Goal: Task Accomplishment & Management: Complete application form

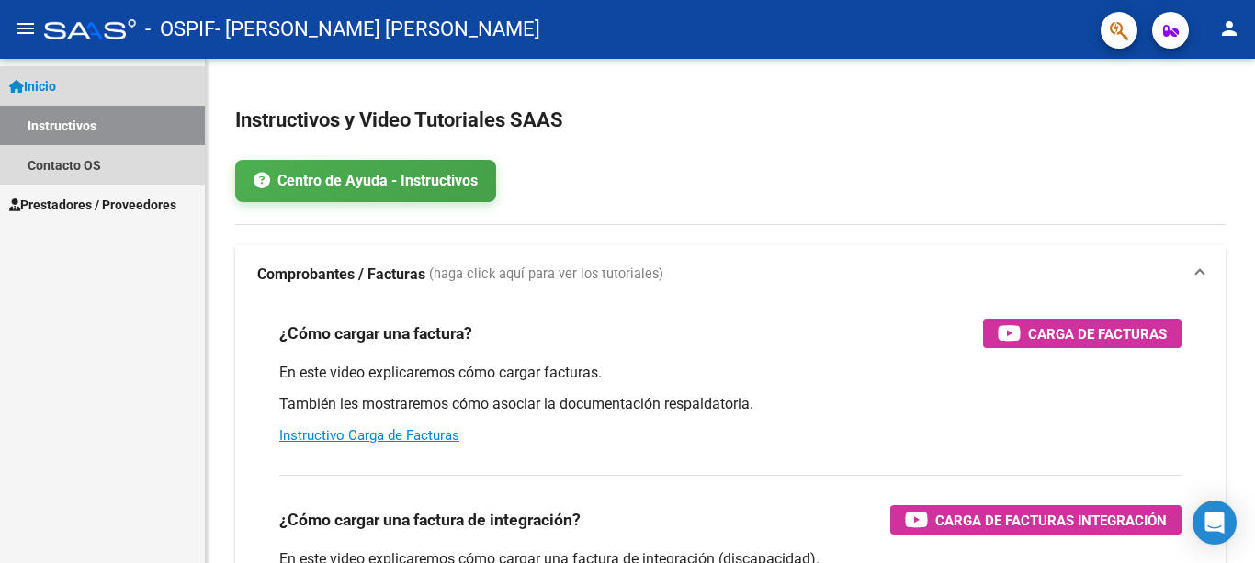
click at [73, 89] on link "Inicio" at bounding box center [102, 85] width 205 height 39
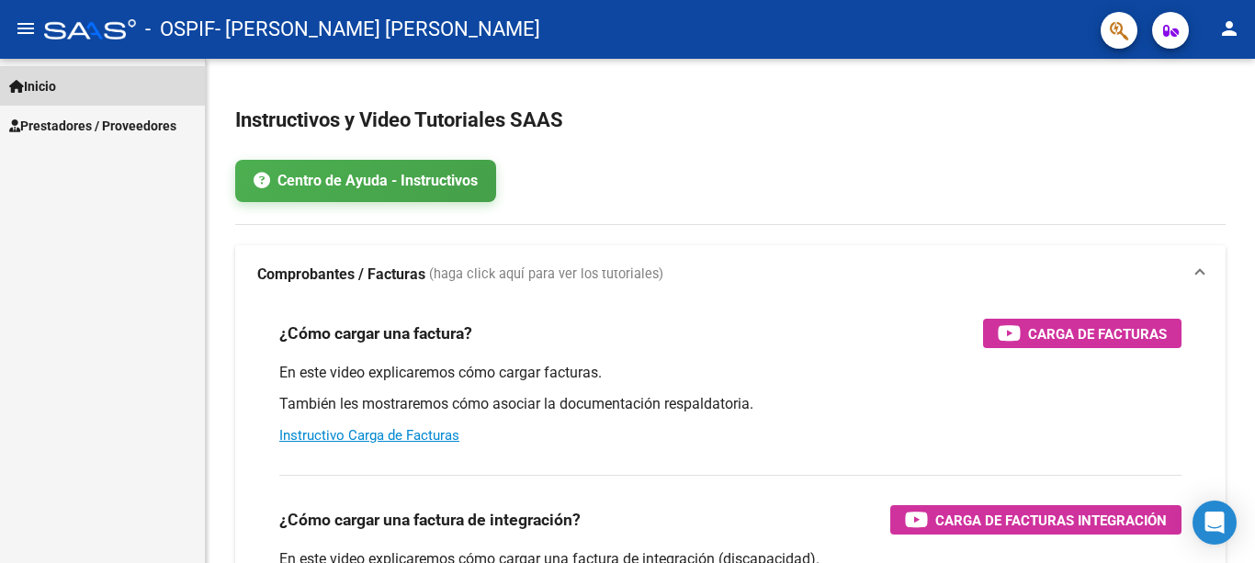
click at [73, 89] on link "Inicio" at bounding box center [102, 85] width 205 height 39
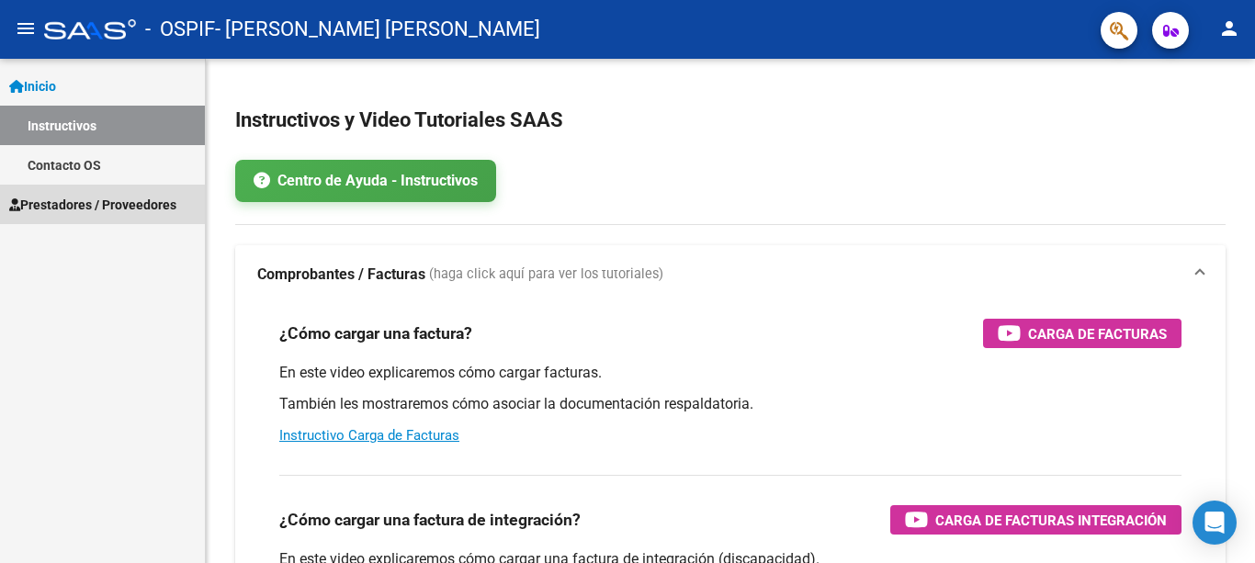
click at [73, 205] on span "Prestadores / Proveedores" at bounding box center [92, 205] width 167 height 20
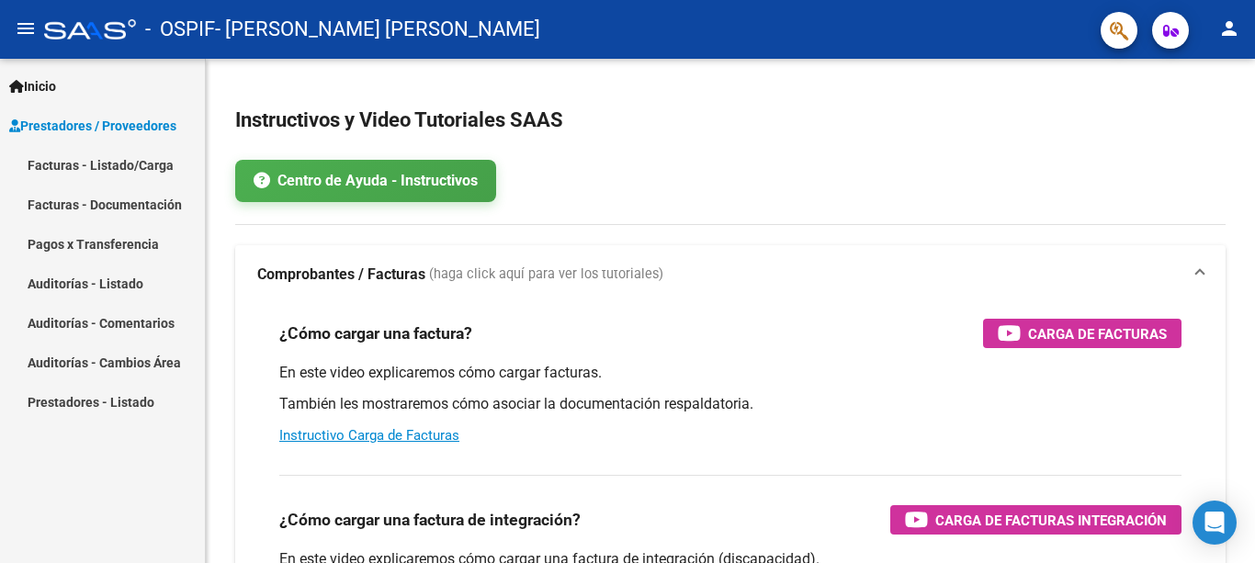
click at [89, 242] on link "Pagos x Transferencia" at bounding box center [102, 243] width 205 height 39
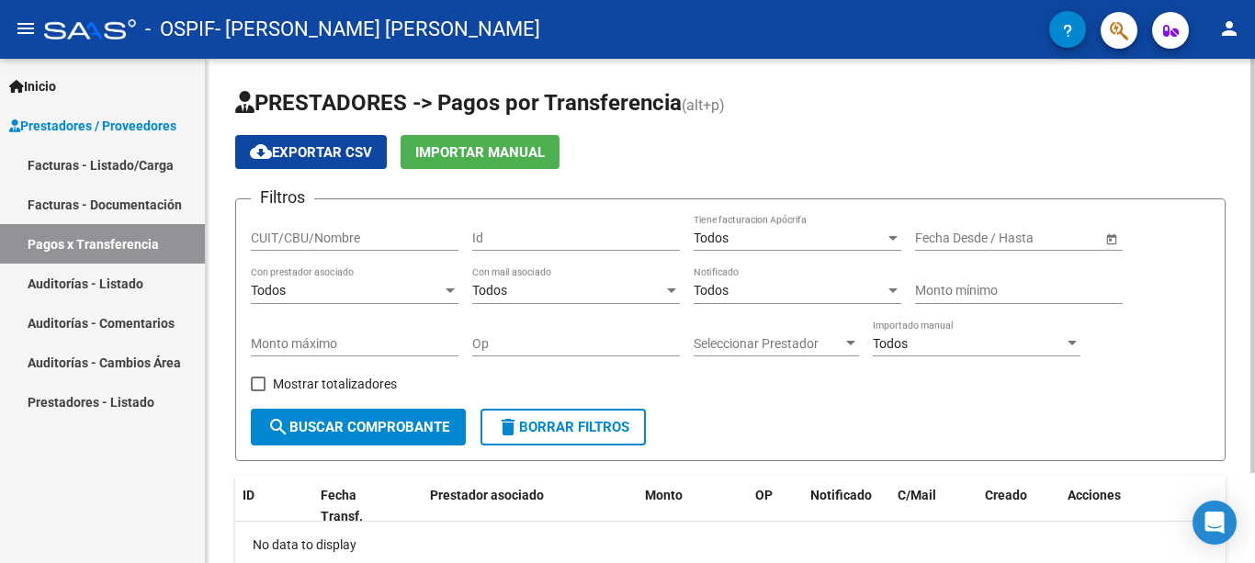
click at [377, 237] on input "CUIT/CBU/Nombre" at bounding box center [355, 239] width 208 height 16
type input "23307803704"
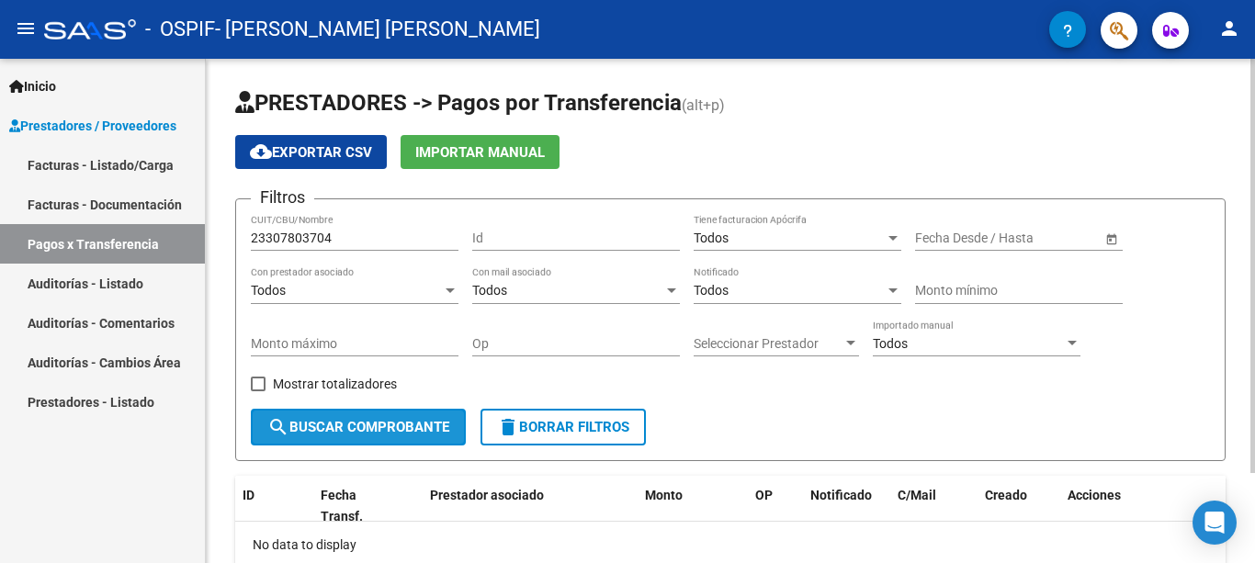
click at [443, 417] on button "search Buscar Comprobante" at bounding box center [358, 427] width 215 height 37
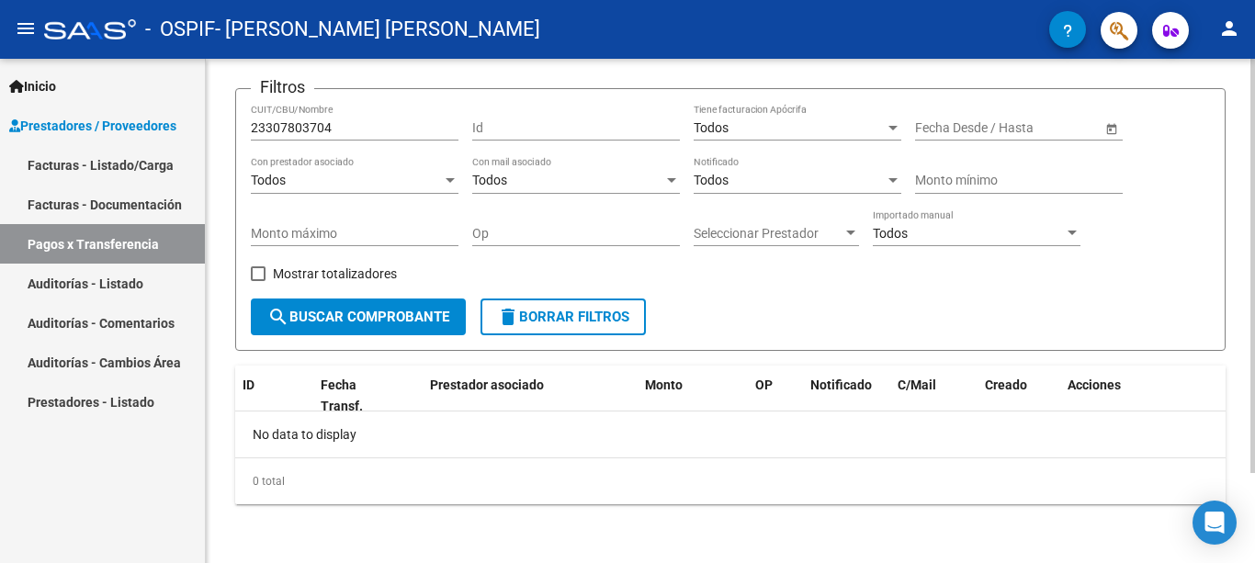
click at [1254, 491] on div at bounding box center [1252, 311] width 5 height 504
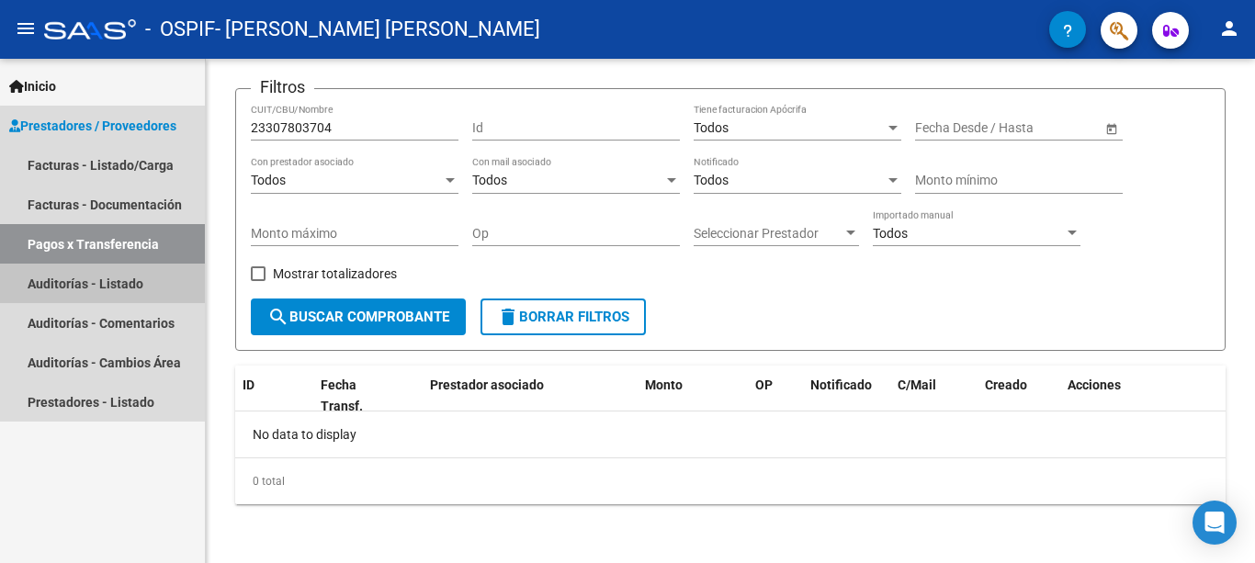
click at [132, 277] on link "Auditorías - Listado" at bounding box center [102, 283] width 205 height 39
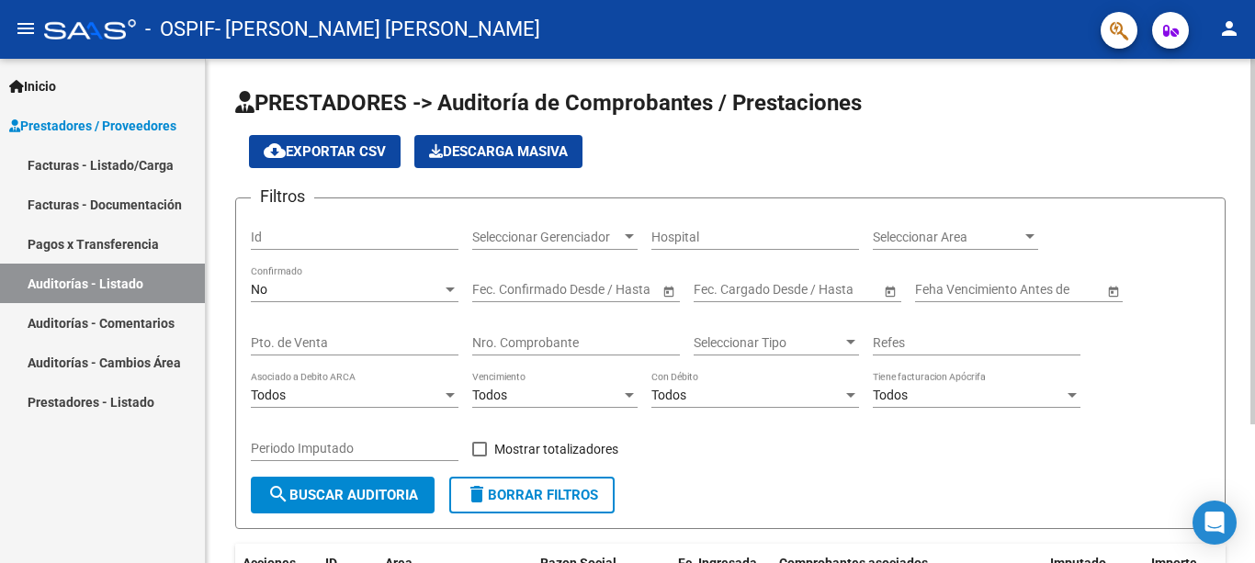
scroll to position [191, 0]
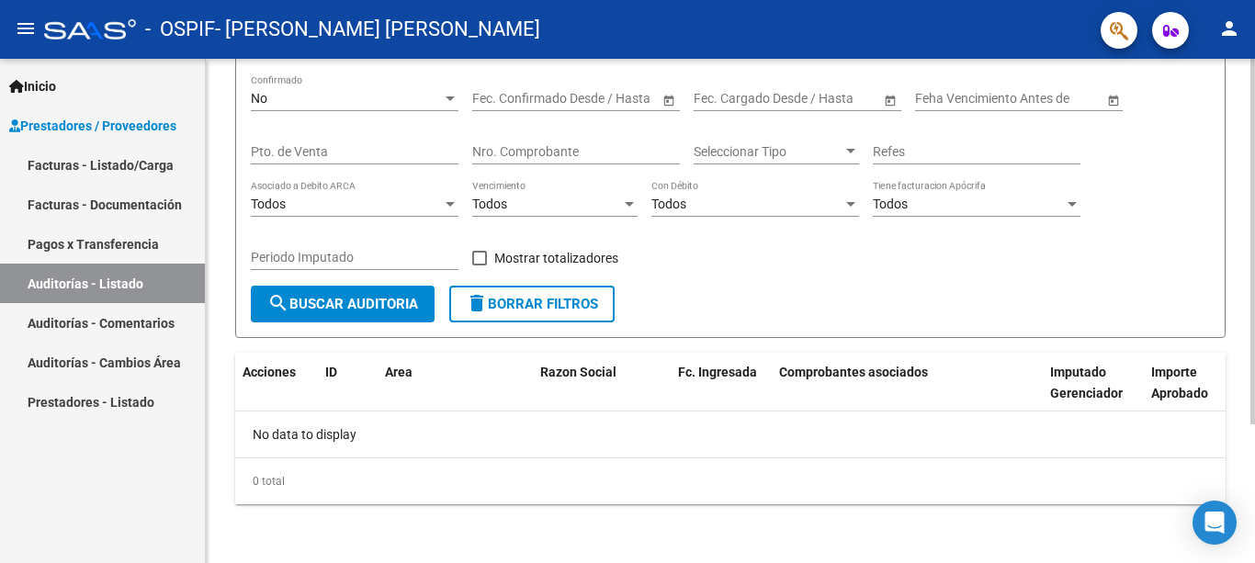
click at [1253, 451] on div at bounding box center [1252, 311] width 5 height 504
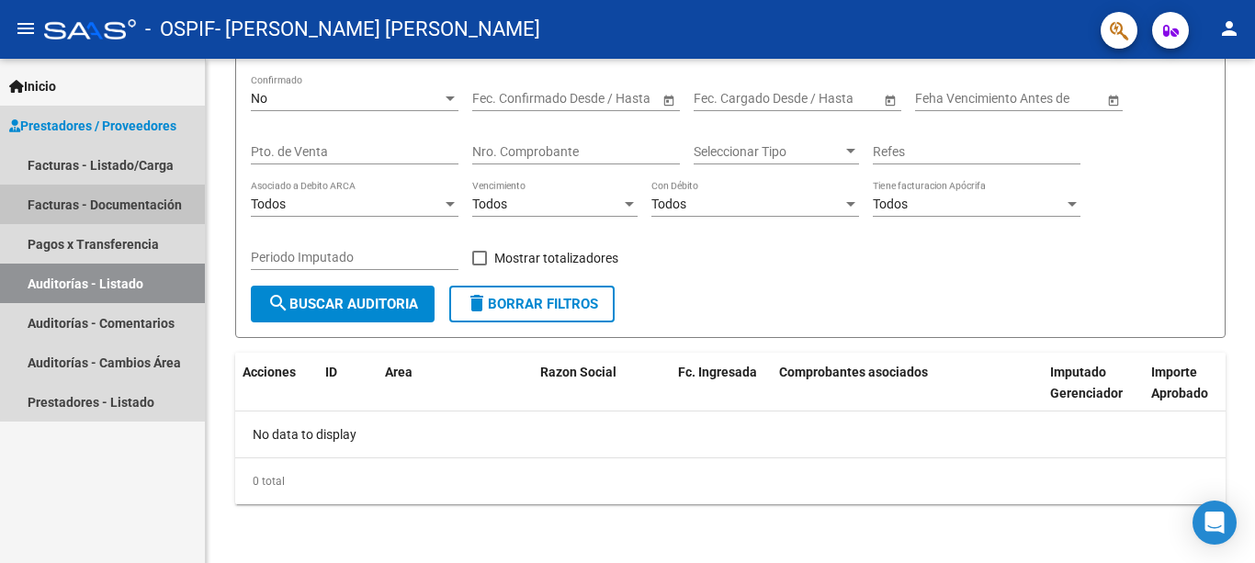
click at [152, 203] on link "Facturas - Documentación" at bounding box center [102, 204] width 205 height 39
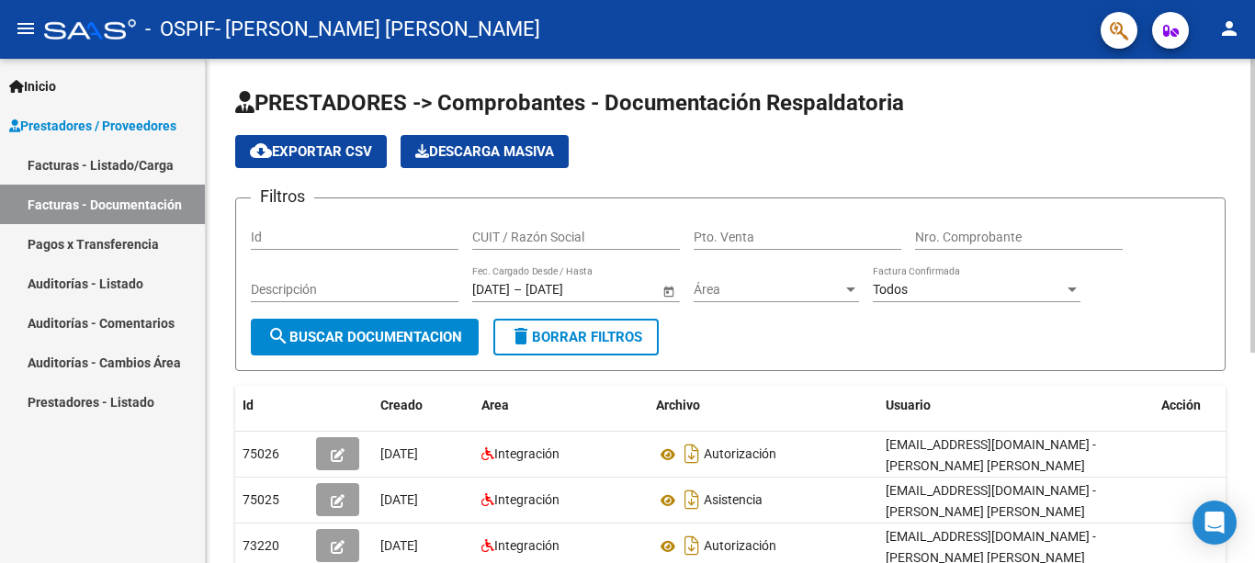
scroll to position [362, 0]
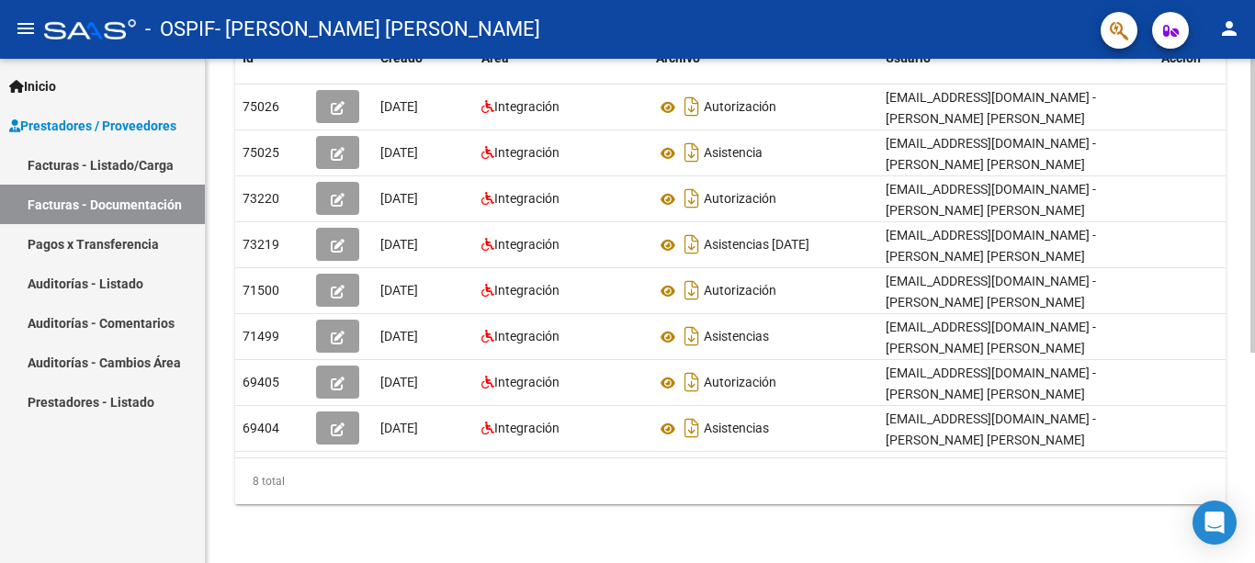
click at [1254, 397] on div at bounding box center [1252, 311] width 5 height 504
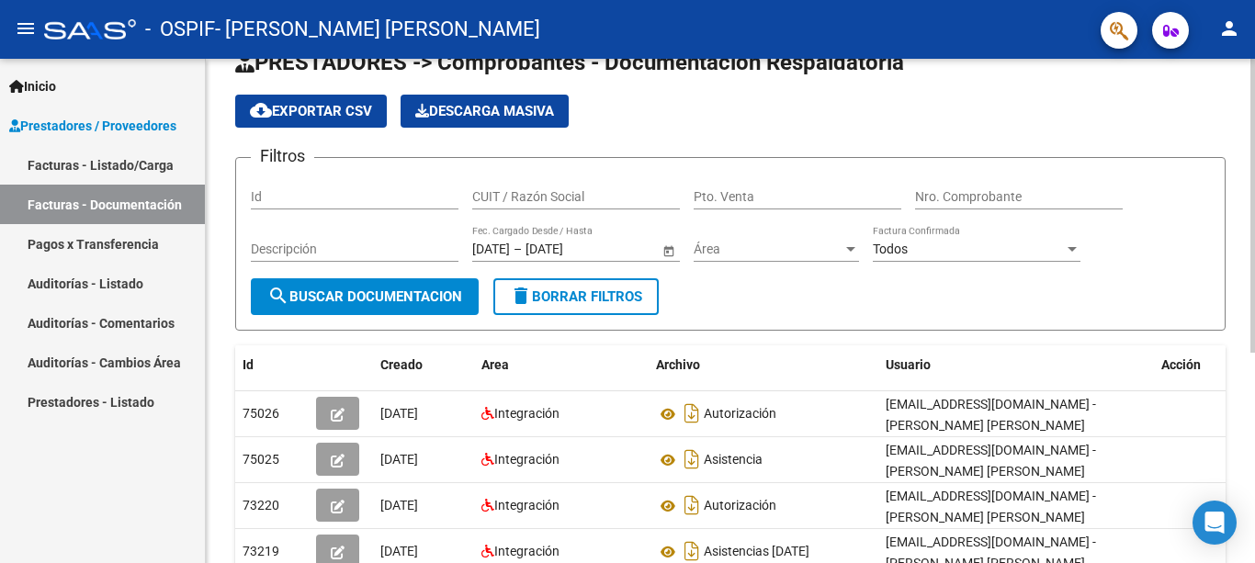
scroll to position [37, 0]
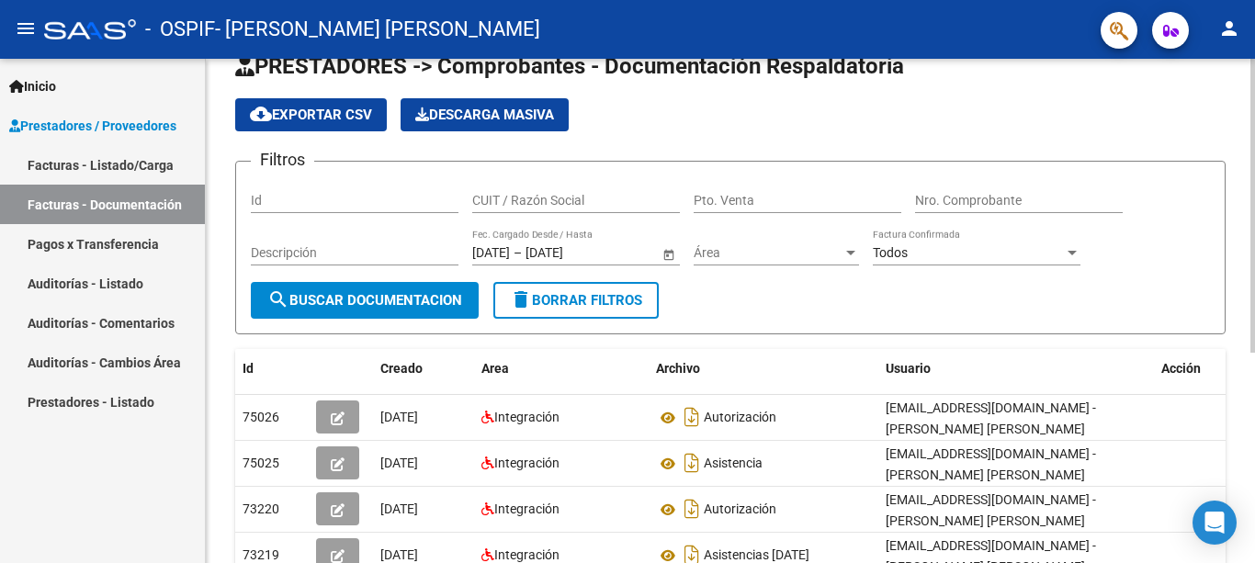
click at [1254, 115] on div at bounding box center [1252, 228] width 5 height 294
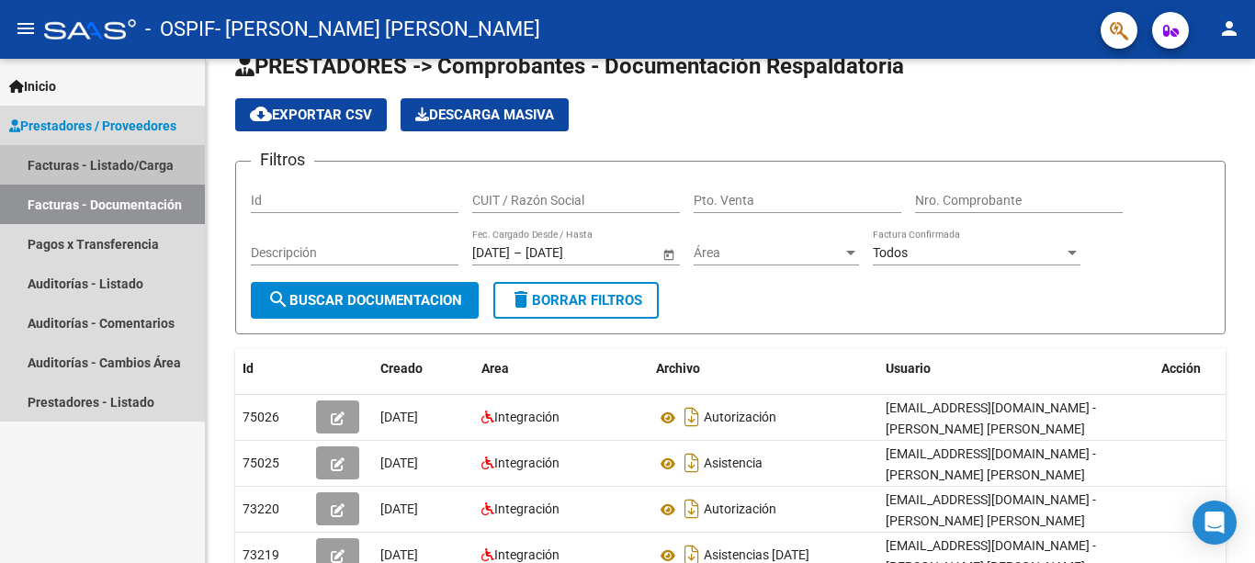
click at [155, 166] on link "Facturas - Listado/Carga" at bounding box center [102, 164] width 205 height 39
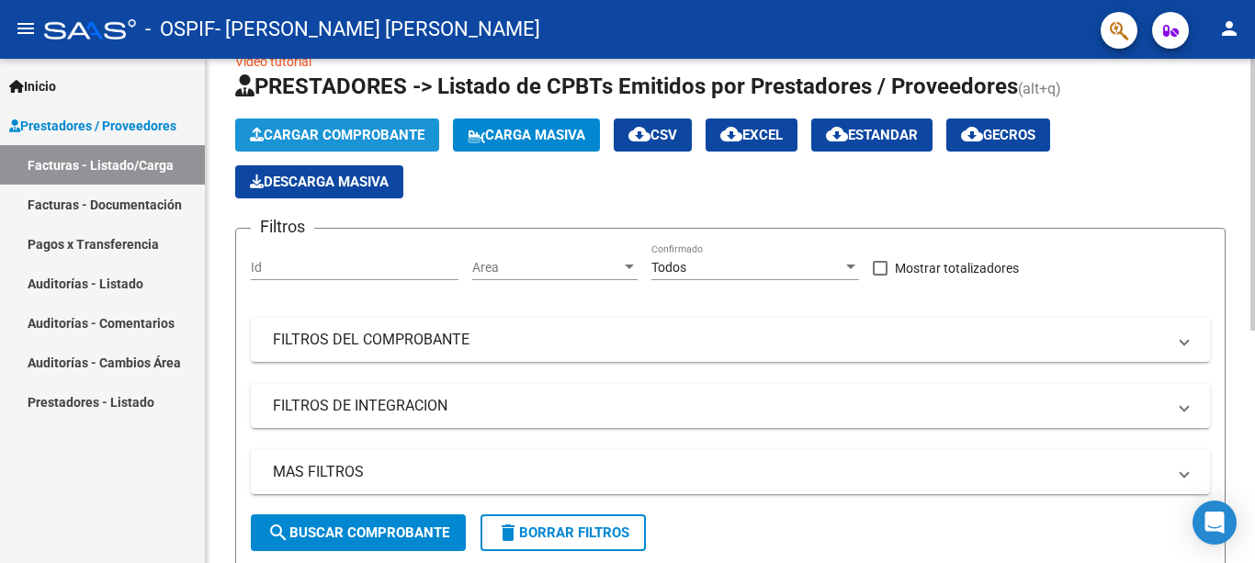
click at [350, 130] on span "Cargar Comprobante" at bounding box center [337, 135] width 175 height 17
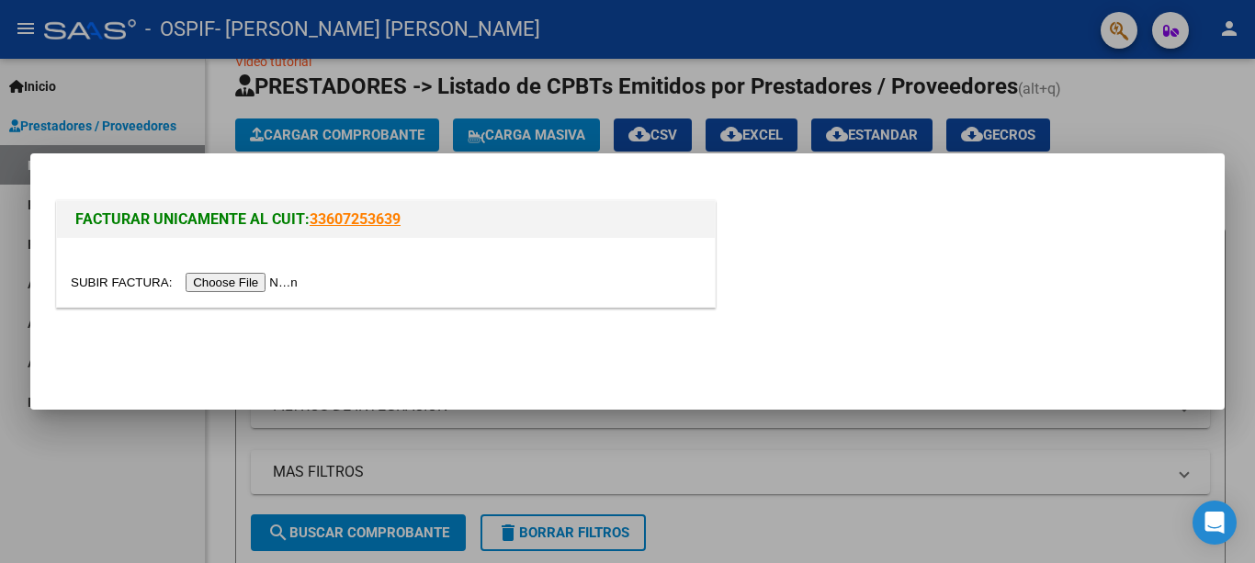
click at [249, 275] on input "file" at bounding box center [187, 282] width 232 height 19
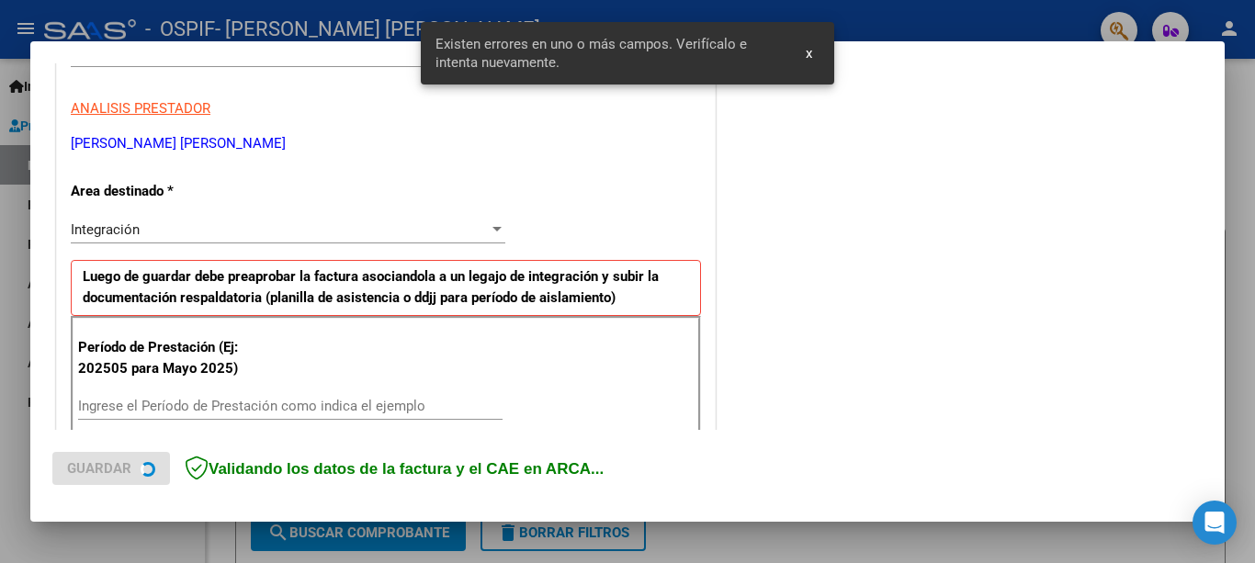
scroll to position [423, 0]
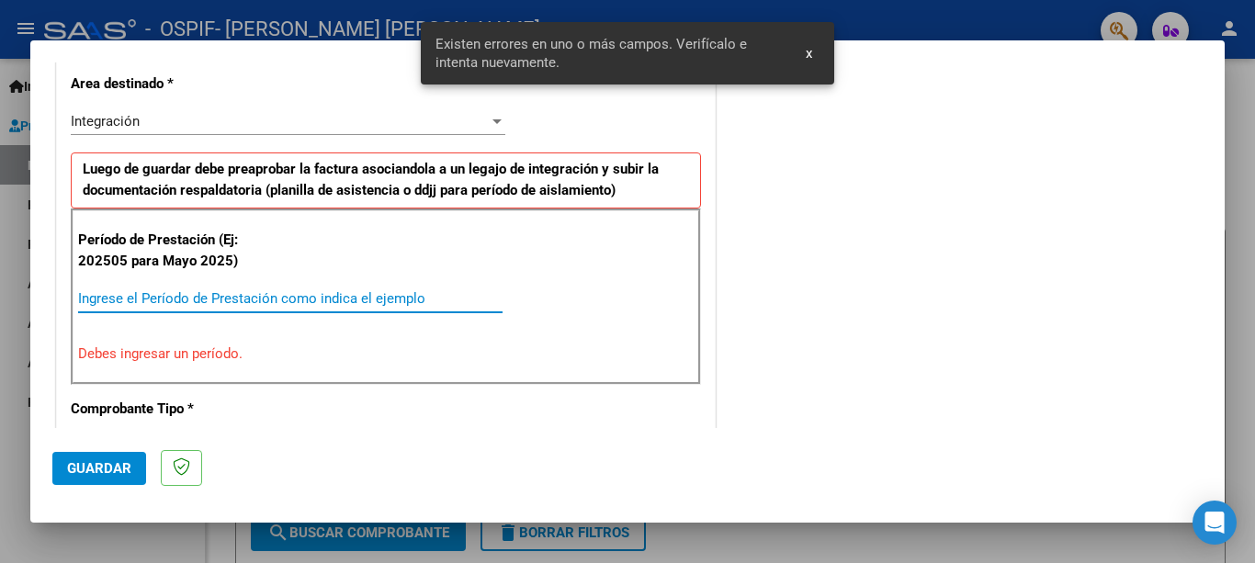
click at [380, 291] on input "Ingrese el Período de Prestación como indica el ejemplo" at bounding box center [290, 298] width 424 height 17
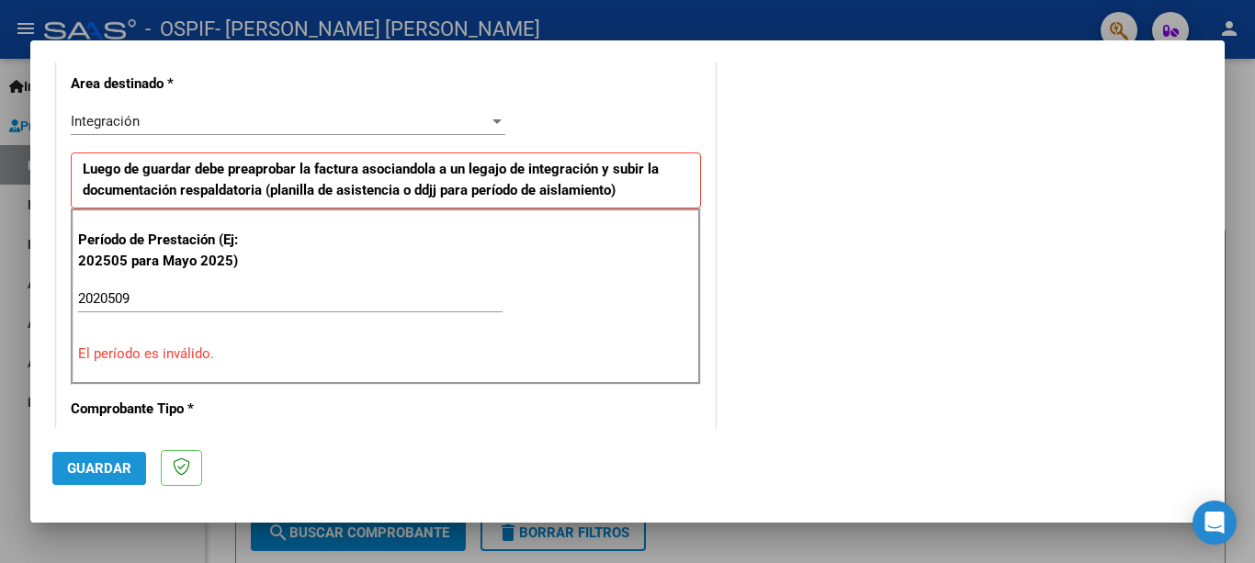
click at [128, 460] on span "Guardar" at bounding box center [99, 468] width 64 height 17
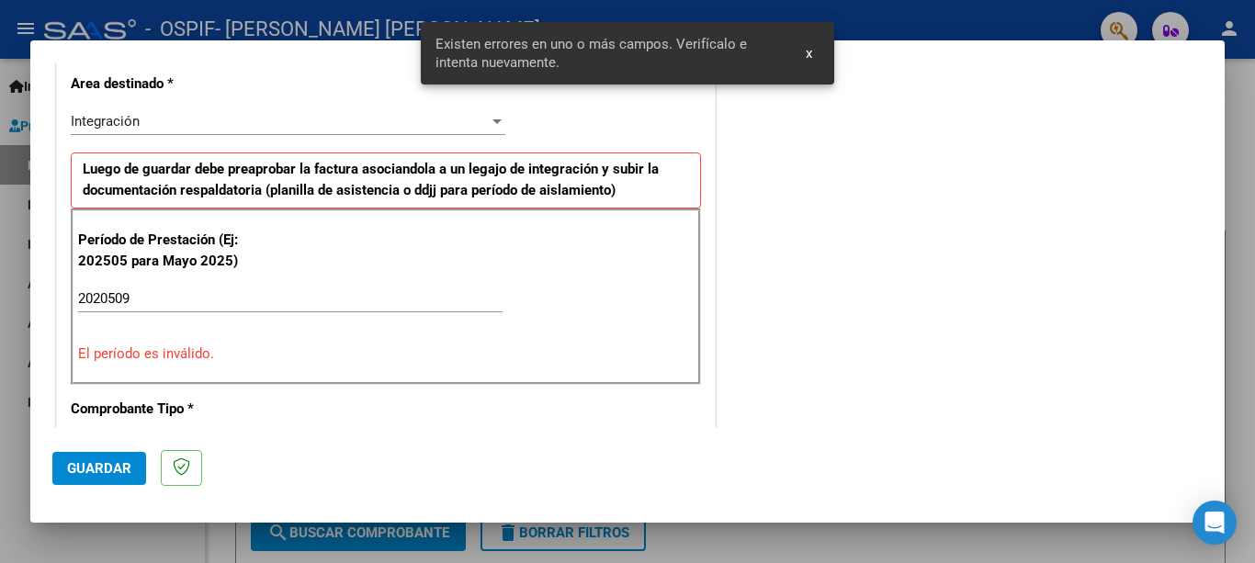
scroll to position [457, 0]
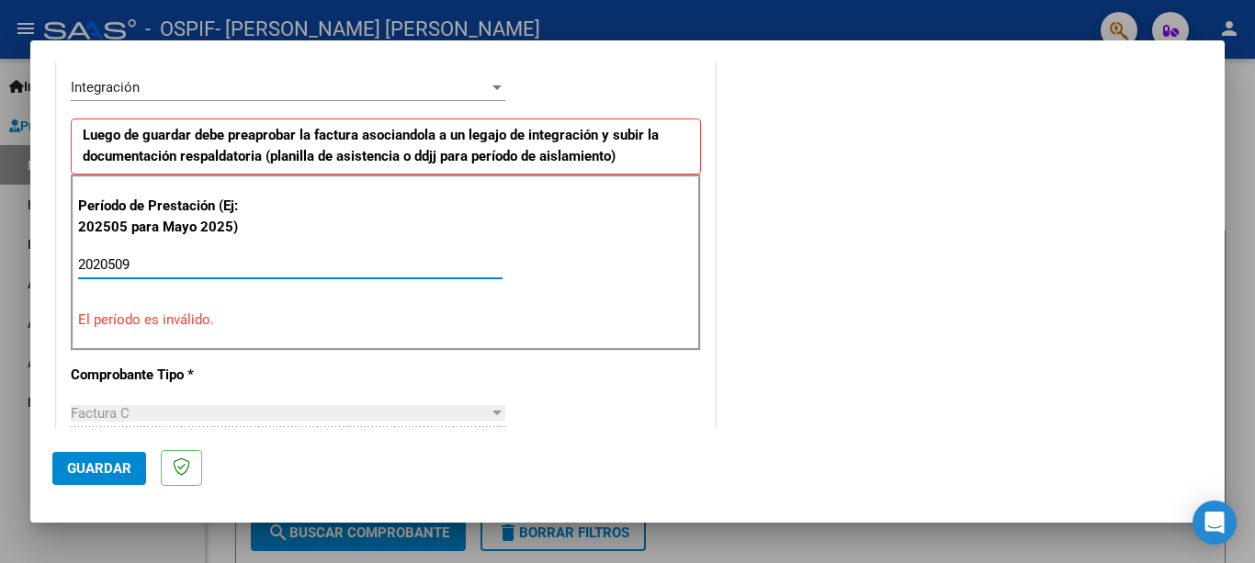
click at [107, 265] on input "2020509" at bounding box center [290, 264] width 424 height 17
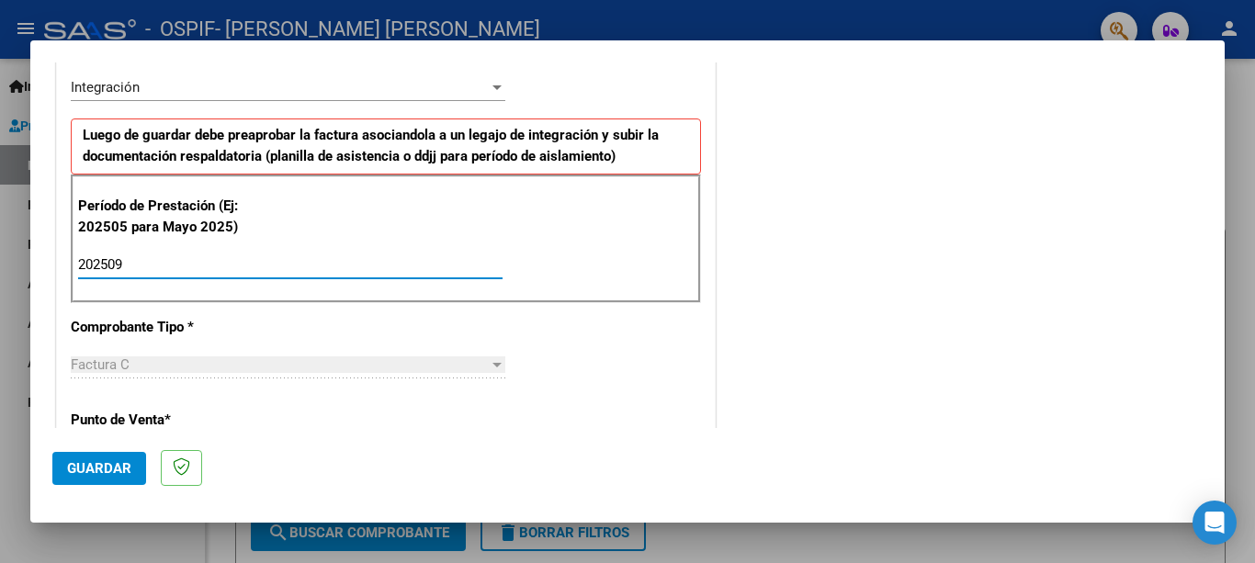
type input "202509"
click at [94, 457] on button "Guardar" at bounding box center [99, 468] width 94 height 33
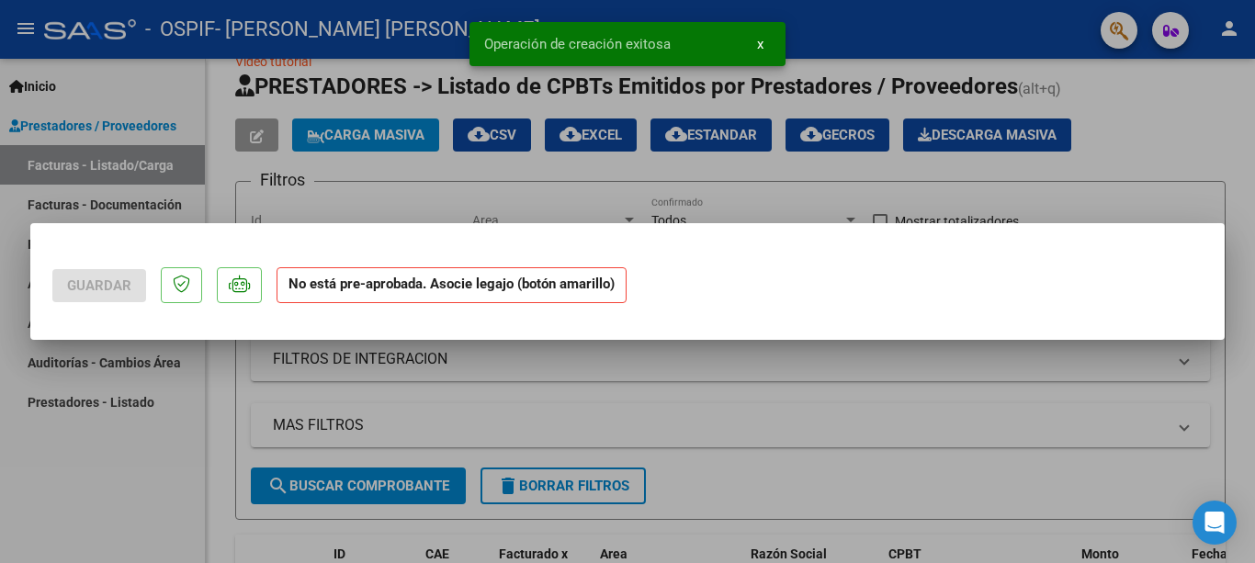
scroll to position [0, 0]
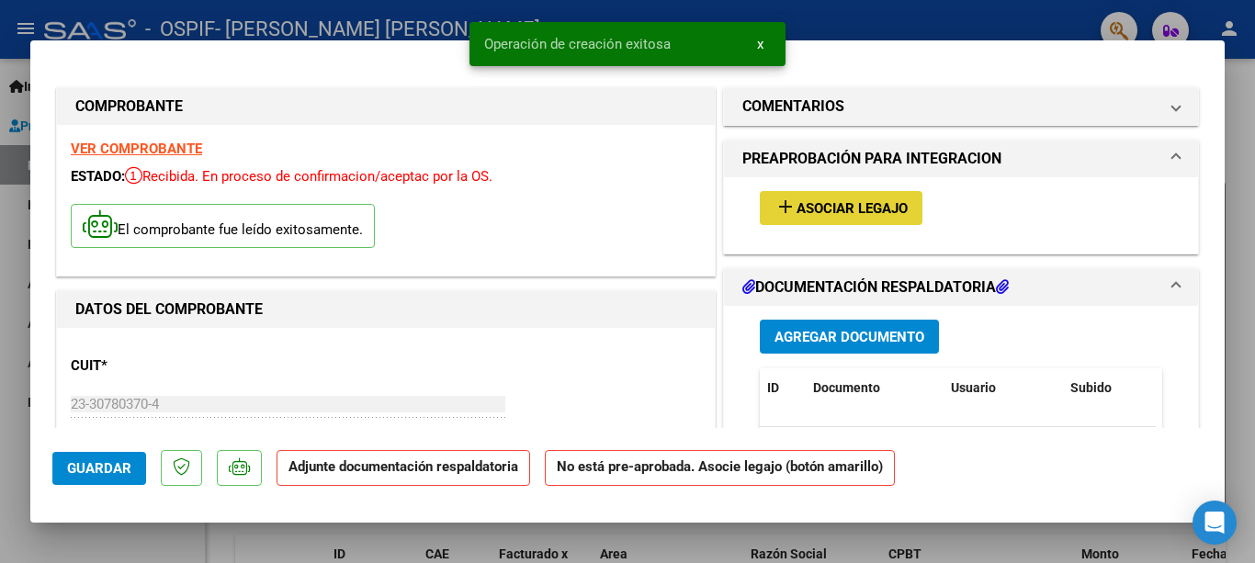
click at [852, 212] on span "Asociar Legajo" at bounding box center [851, 208] width 111 height 17
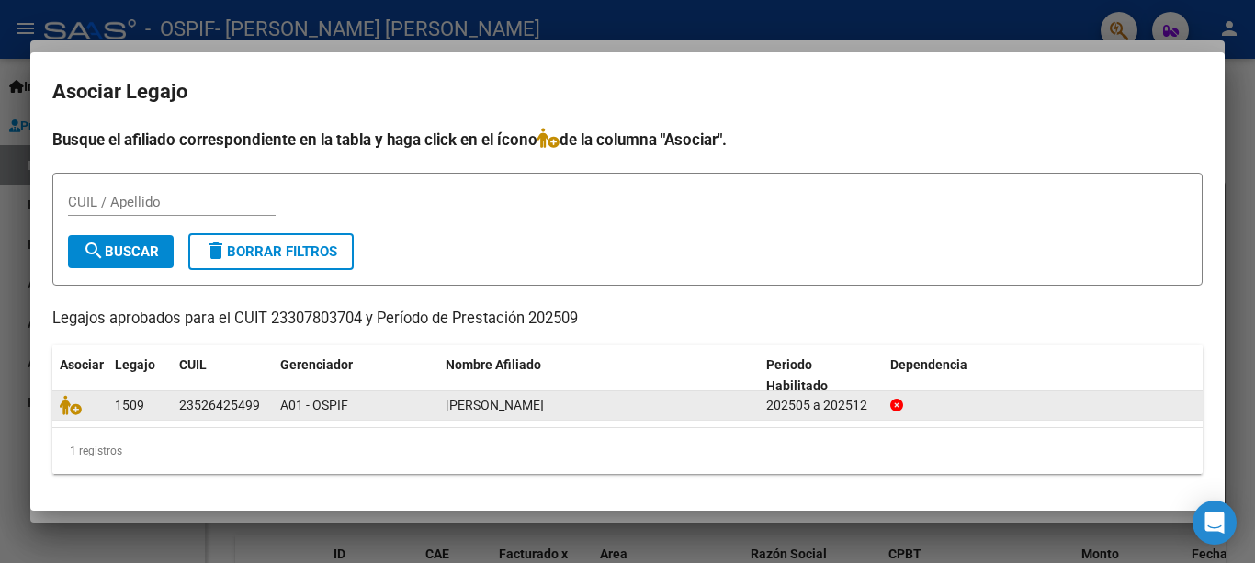
click at [268, 391] on datatable-body-cell "23526425499" at bounding box center [222, 405] width 101 height 28
click at [268, 401] on datatable-body-cell "23526425499" at bounding box center [222, 405] width 101 height 28
click at [494, 409] on span "[PERSON_NAME]" at bounding box center [495, 405] width 98 height 15
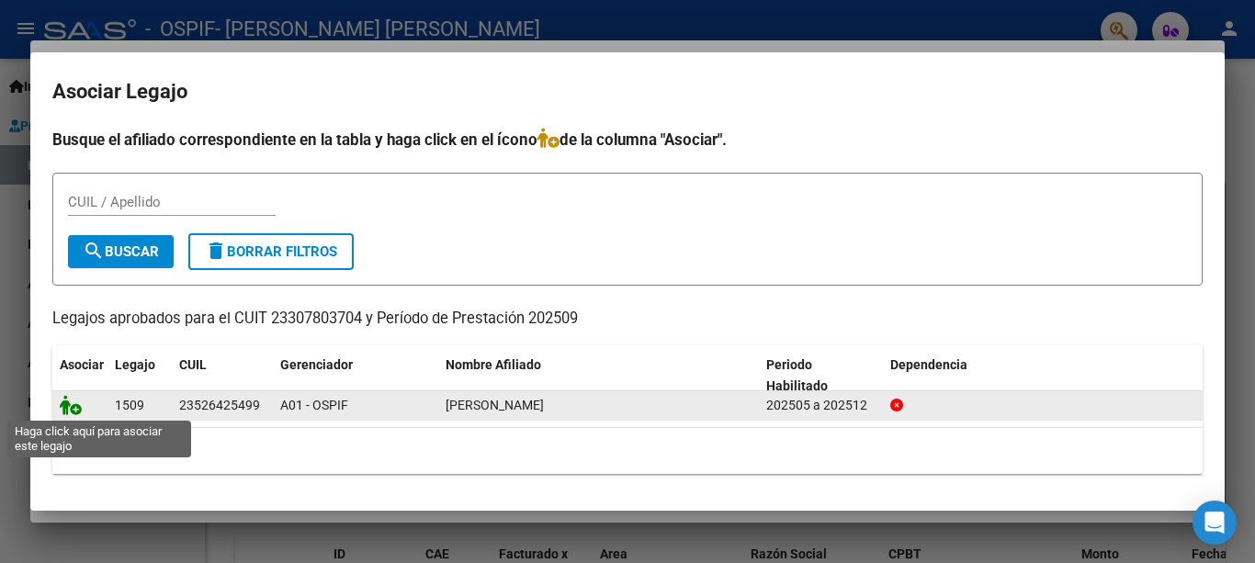
click at [76, 412] on icon at bounding box center [71, 405] width 22 height 20
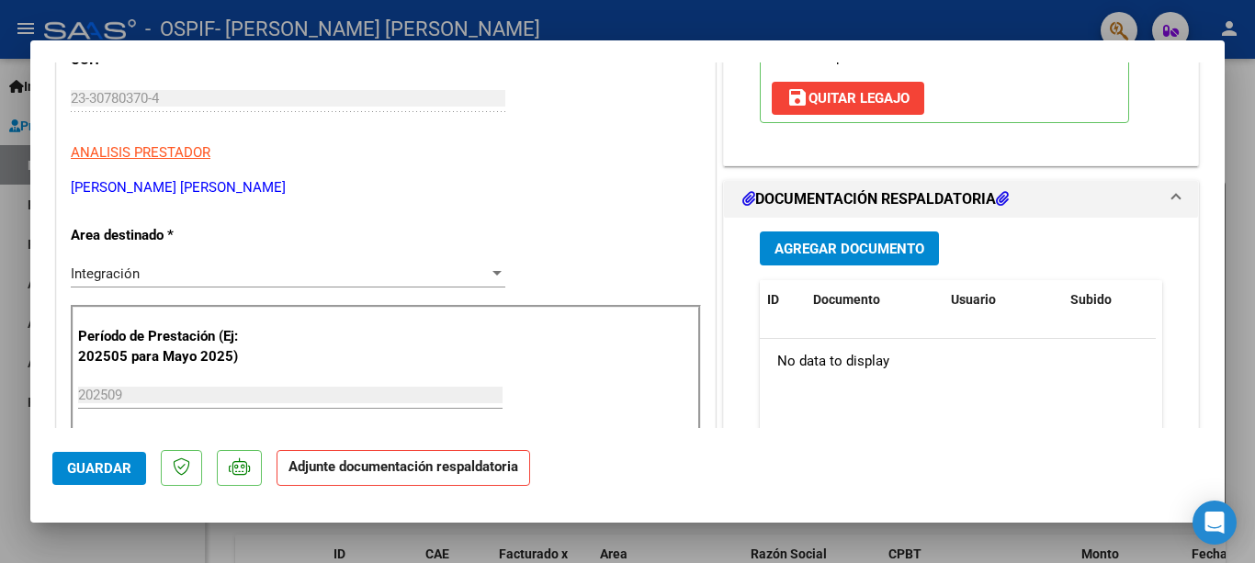
scroll to position [404, 0]
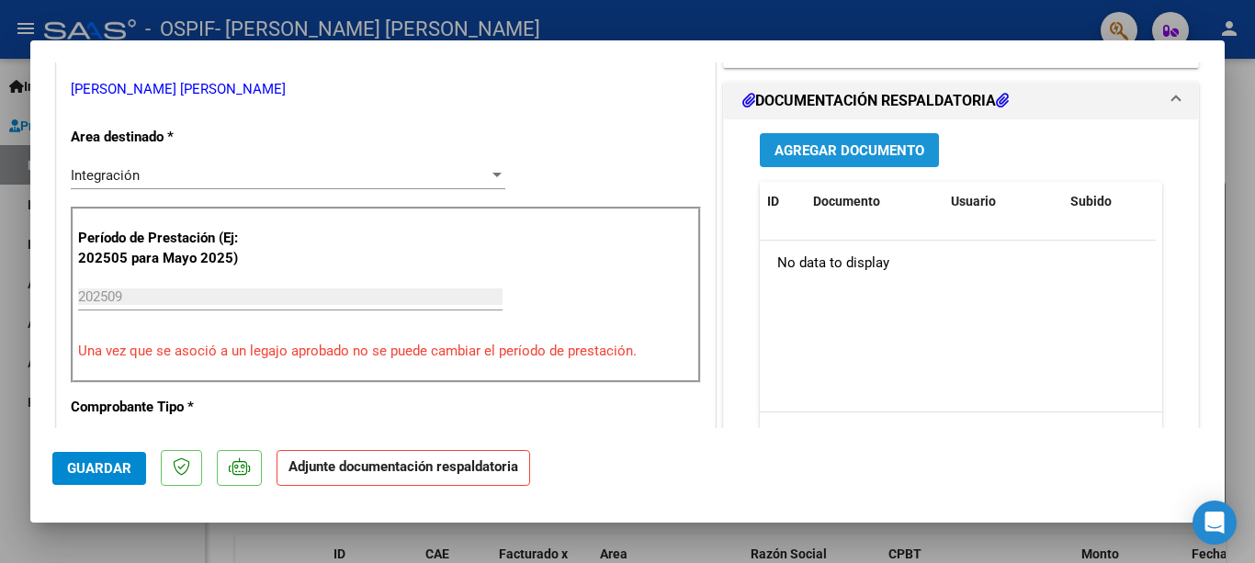
click at [877, 151] on span "Agregar Documento" at bounding box center [849, 150] width 150 height 17
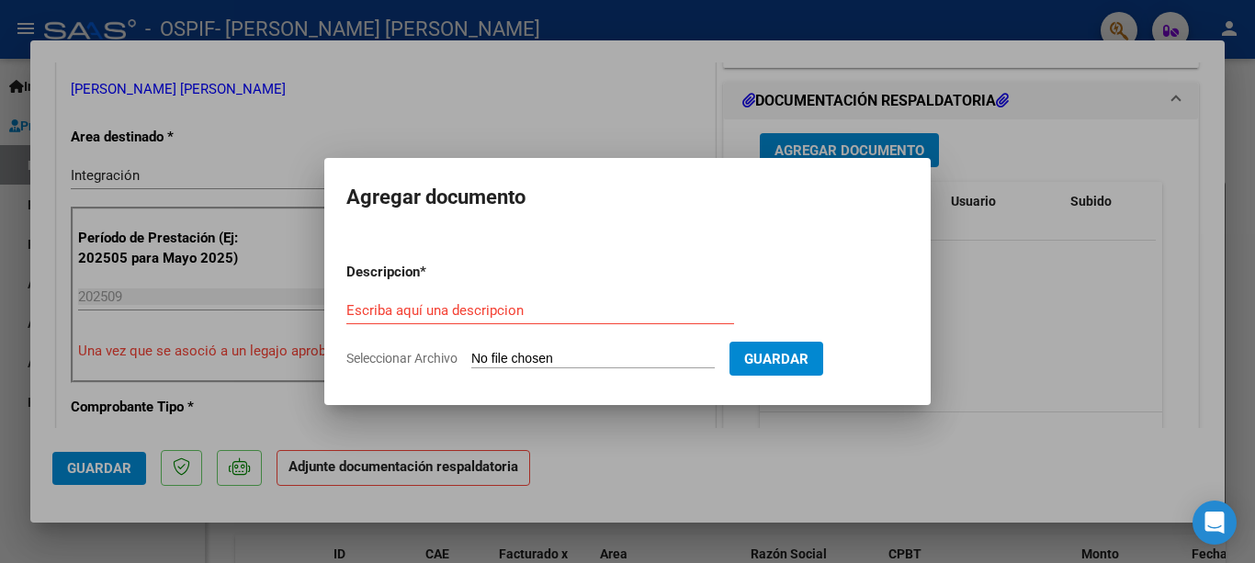
click at [624, 322] on div "Escriba aquí una descripcion" at bounding box center [540, 311] width 388 height 28
click at [626, 309] on input "Escriba aquí una descripcion" at bounding box center [540, 310] width 388 height 17
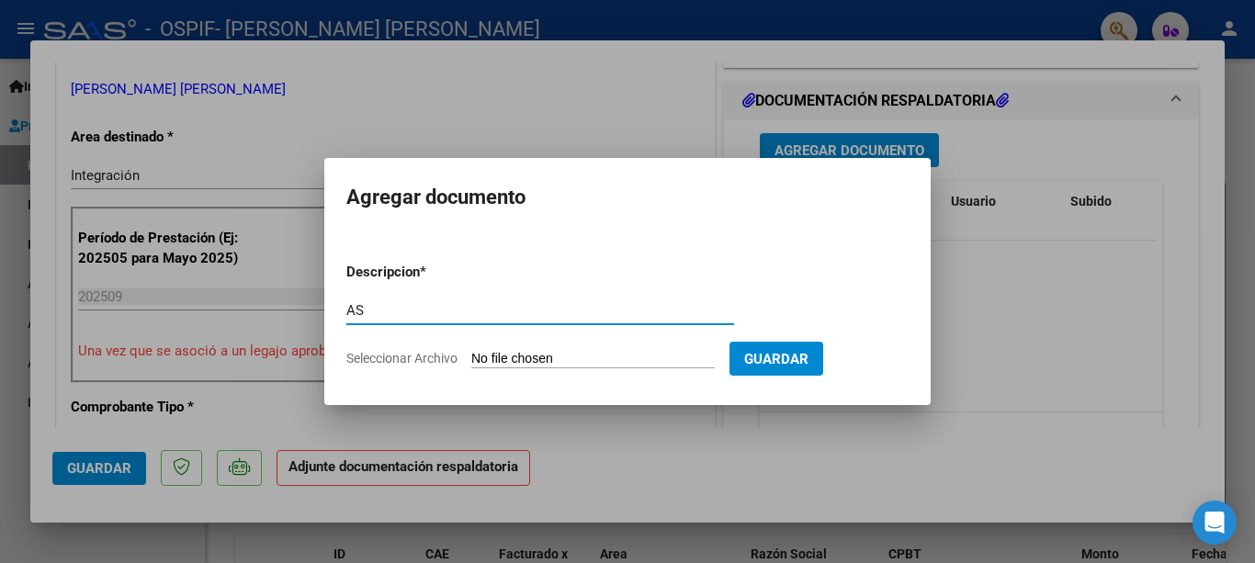
type input "A"
type input "AUTORIZACIÓN"
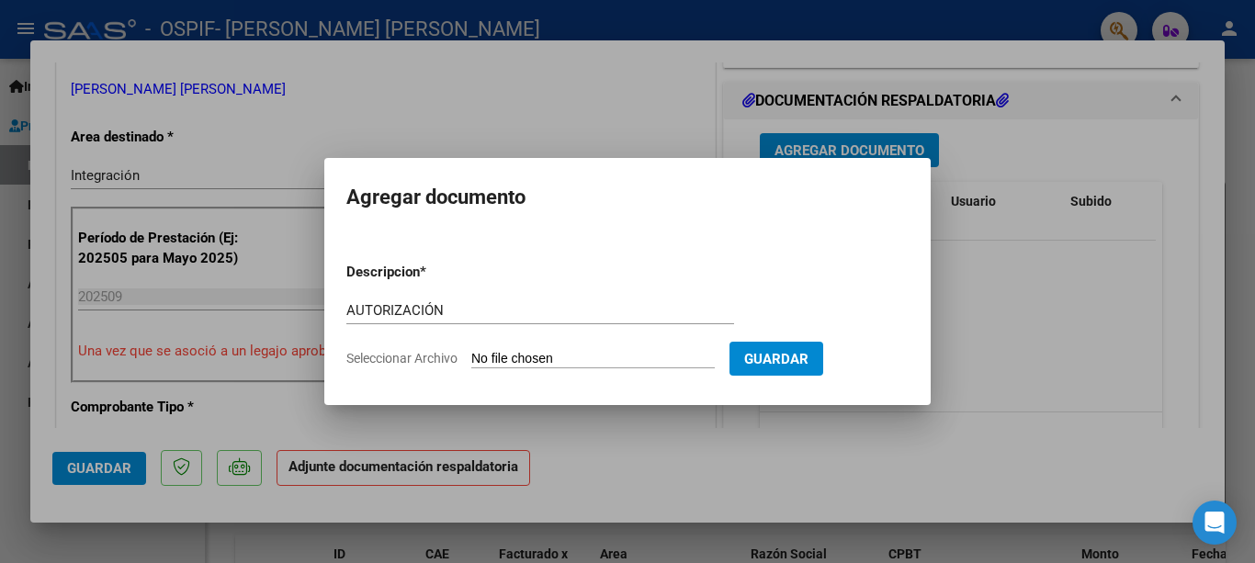
click at [653, 362] on input "Seleccionar Archivo" at bounding box center [592, 359] width 243 height 17
type input "C:\fakepath\[PERSON_NAME] 2025 AUTORIZACIÓN.jpg"
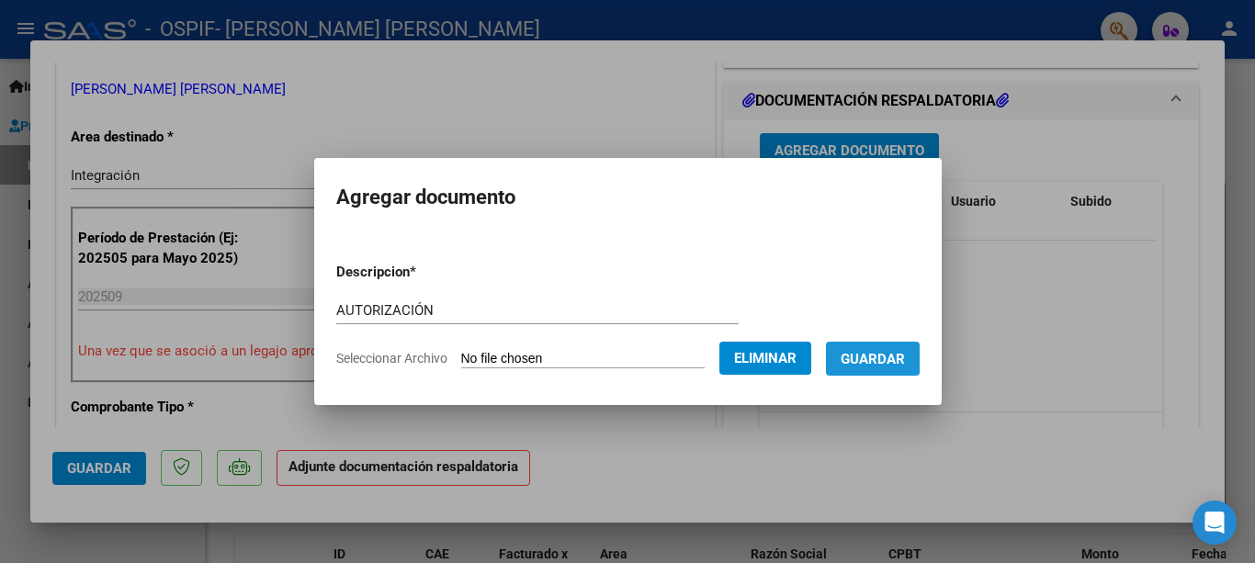
click at [865, 353] on span "Guardar" at bounding box center [873, 359] width 64 height 17
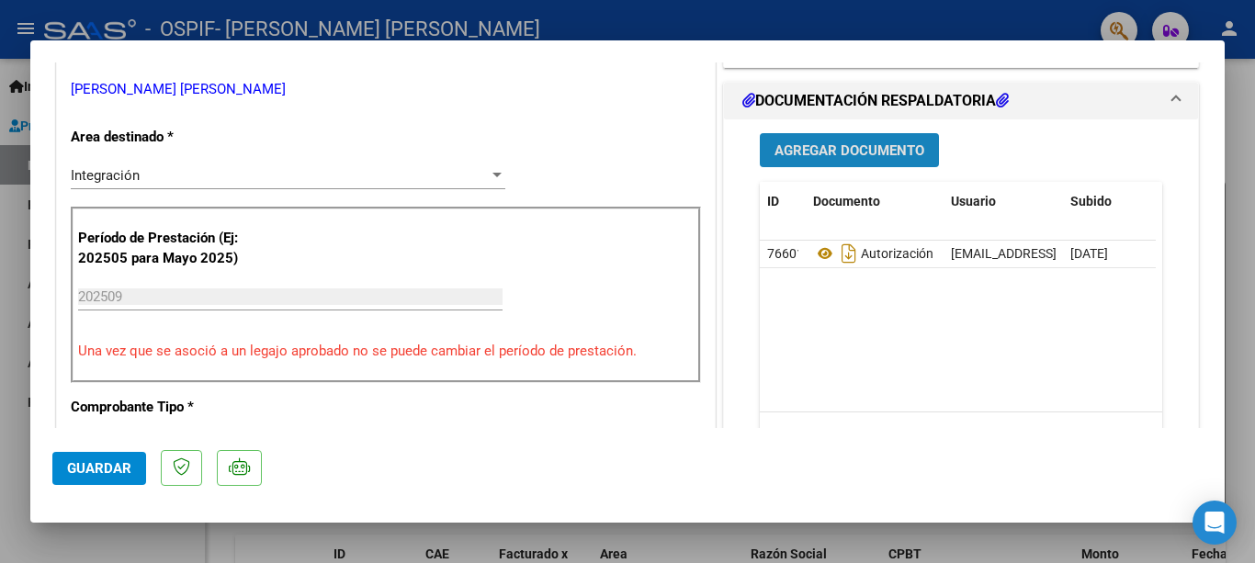
click at [864, 140] on button "Agregar Documento" at bounding box center [849, 150] width 179 height 34
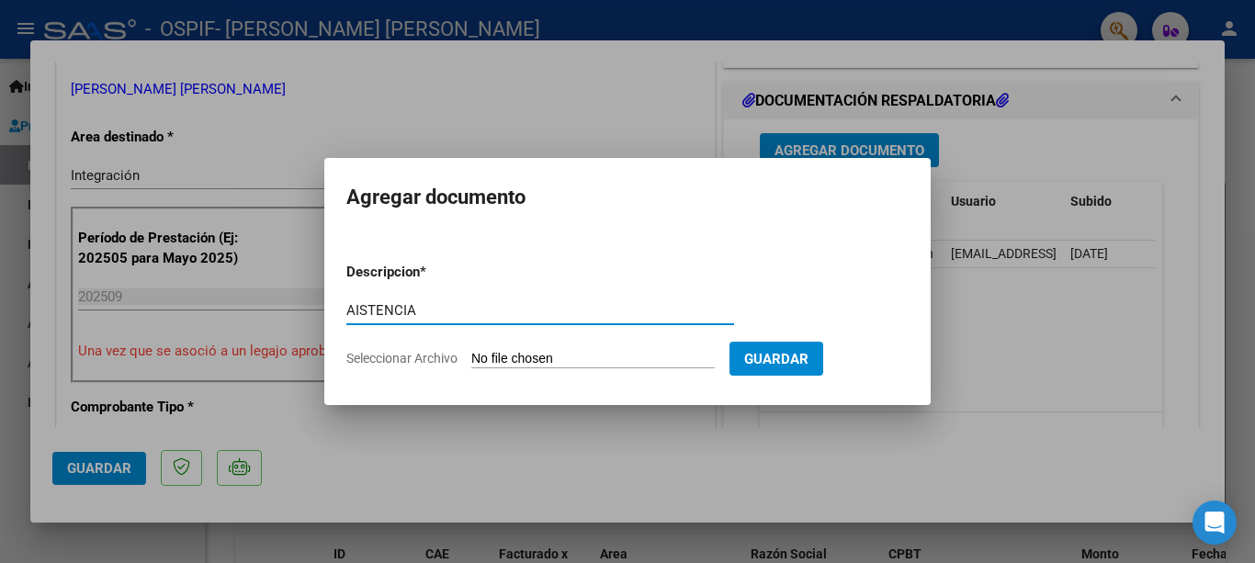
click at [355, 309] on input "AISTENCIA" at bounding box center [540, 310] width 388 height 17
type input "ASISTENCIA"
click at [490, 357] on input "Seleccionar Archivo" at bounding box center [592, 359] width 243 height 17
type input "C:\fakepath\Asistencia Sept [PERSON_NAME] .pdf"
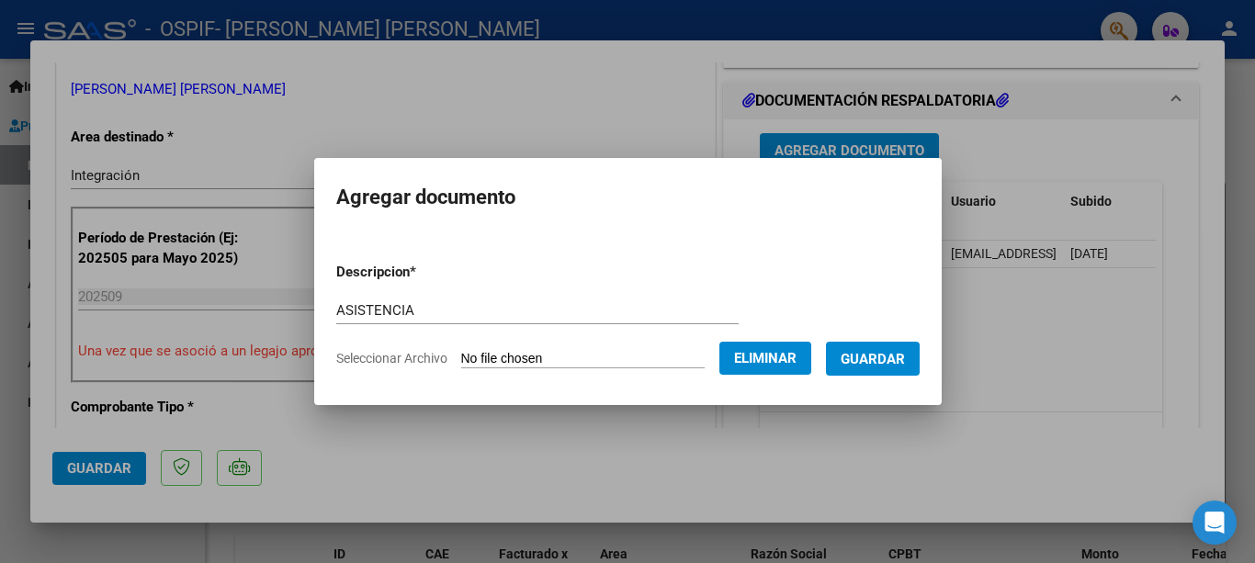
click at [855, 353] on span "Guardar" at bounding box center [873, 359] width 64 height 17
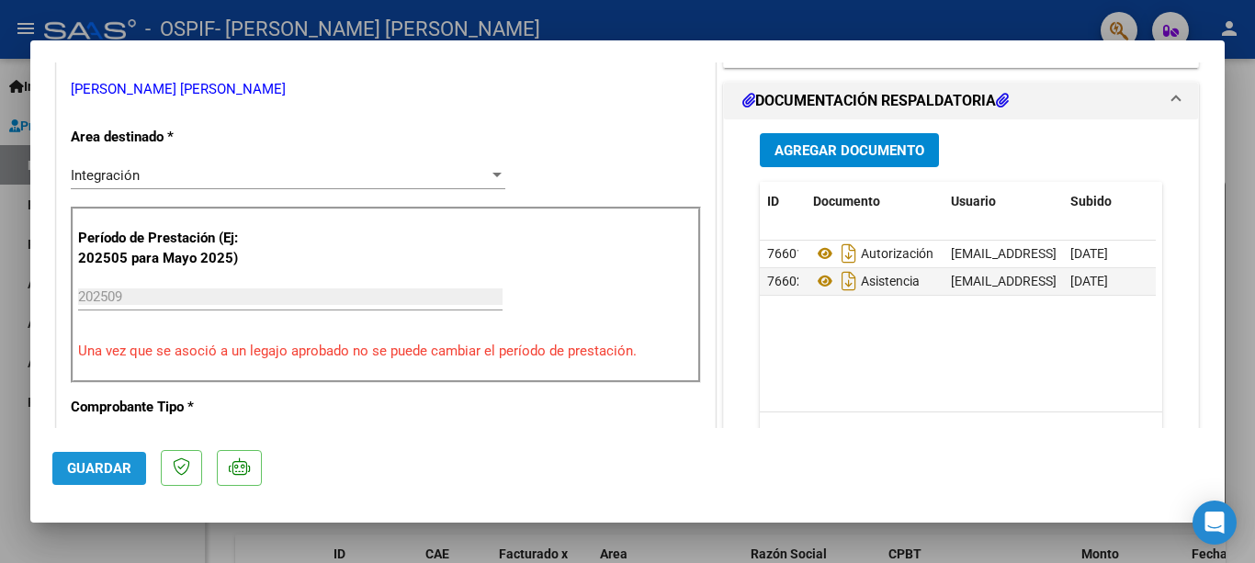
click at [96, 460] on span "Guardar" at bounding box center [99, 468] width 64 height 17
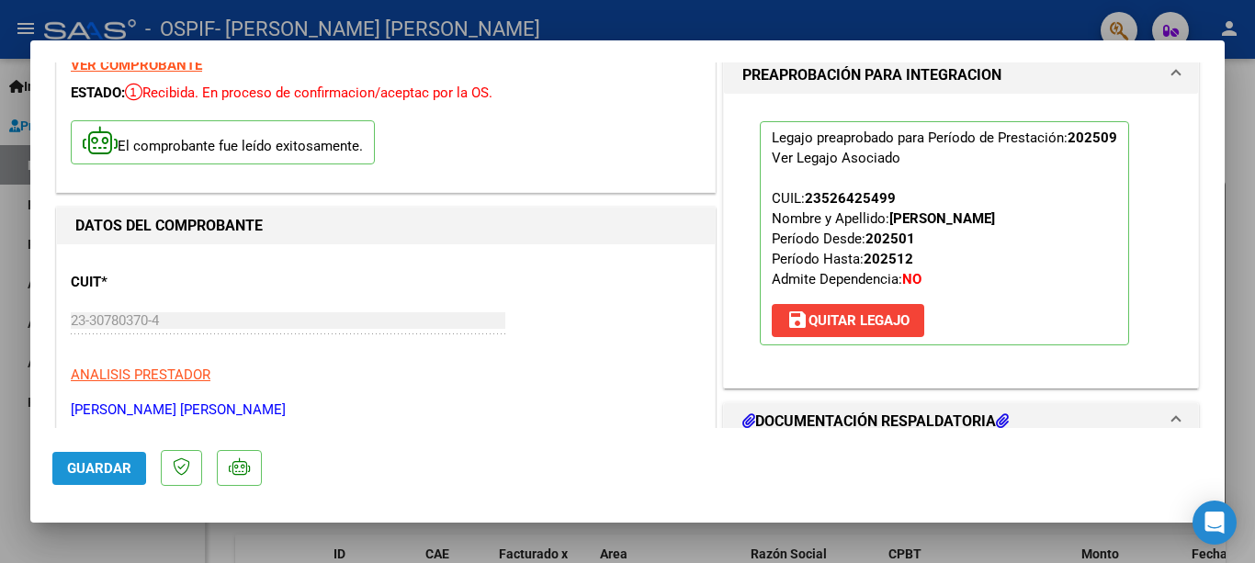
click at [62, 466] on button "Guardar" at bounding box center [99, 468] width 94 height 33
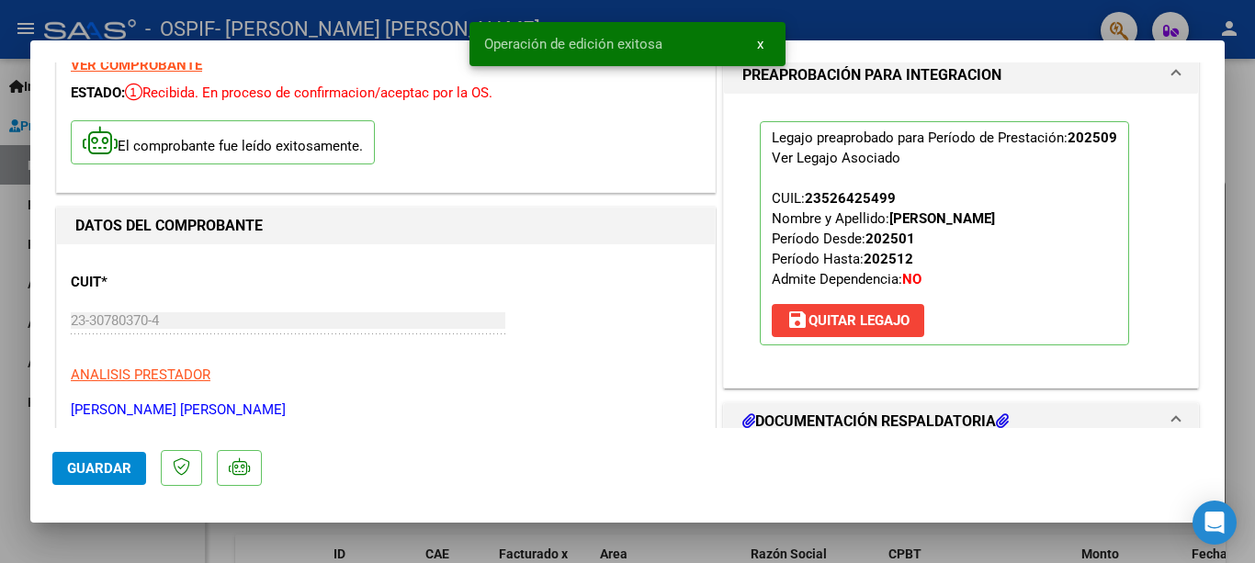
click at [1254, 342] on div at bounding box center [627, 281] width 1255 height 563
type input "$ 0,00"
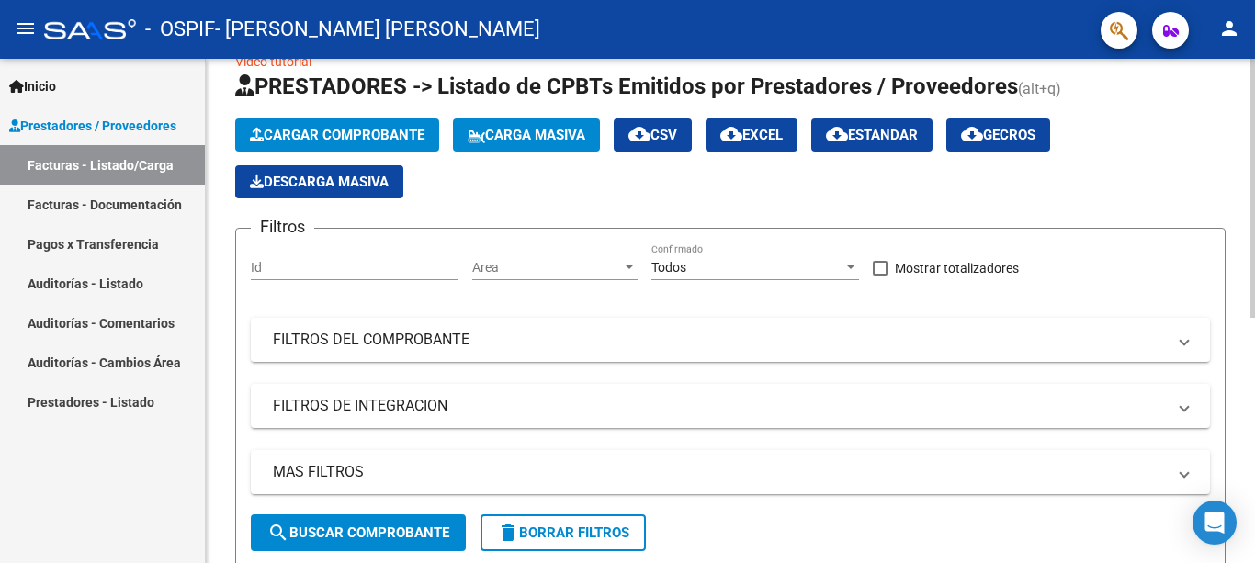
scroll to position [478, 0]
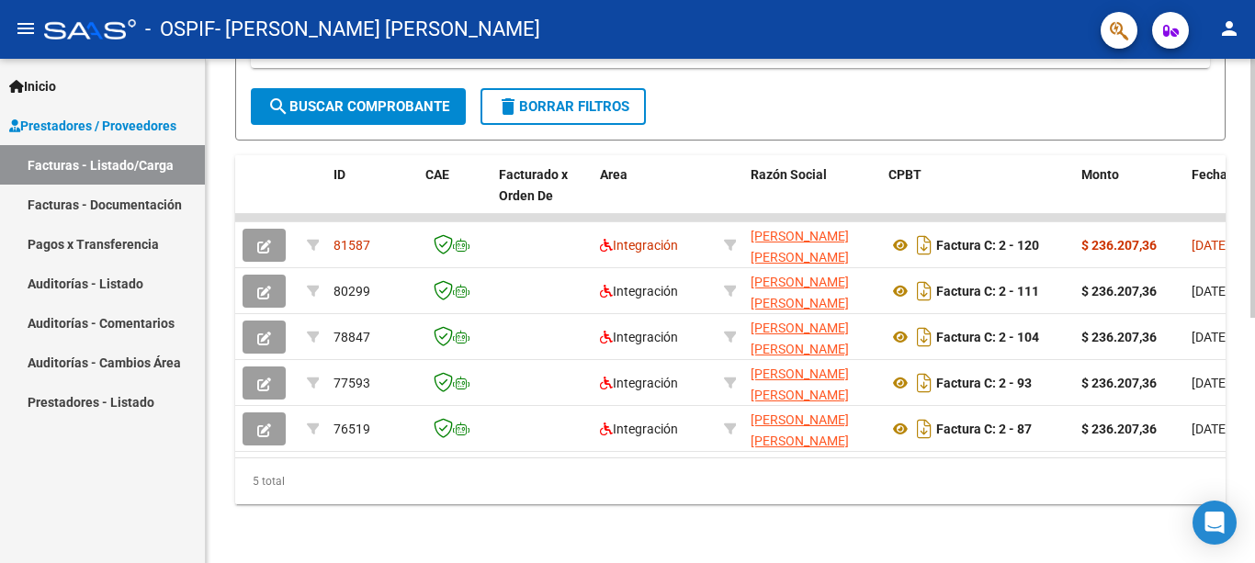
click at [1252, 416] on div at bounding box center [1252, 311] width 5 height 504
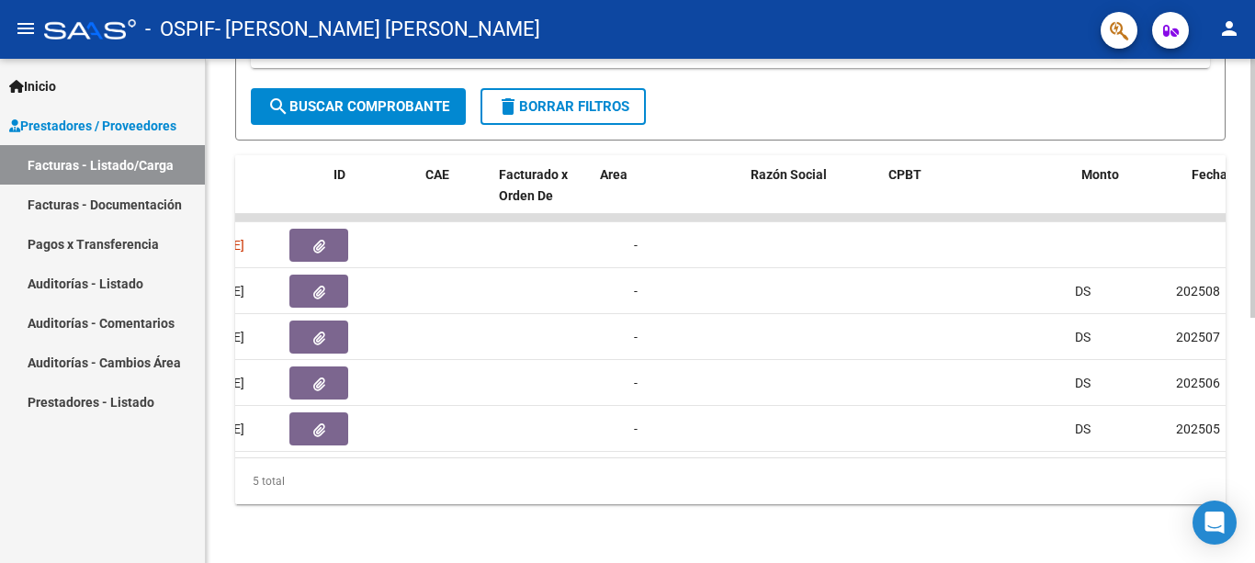
scroll to position [0, 0]
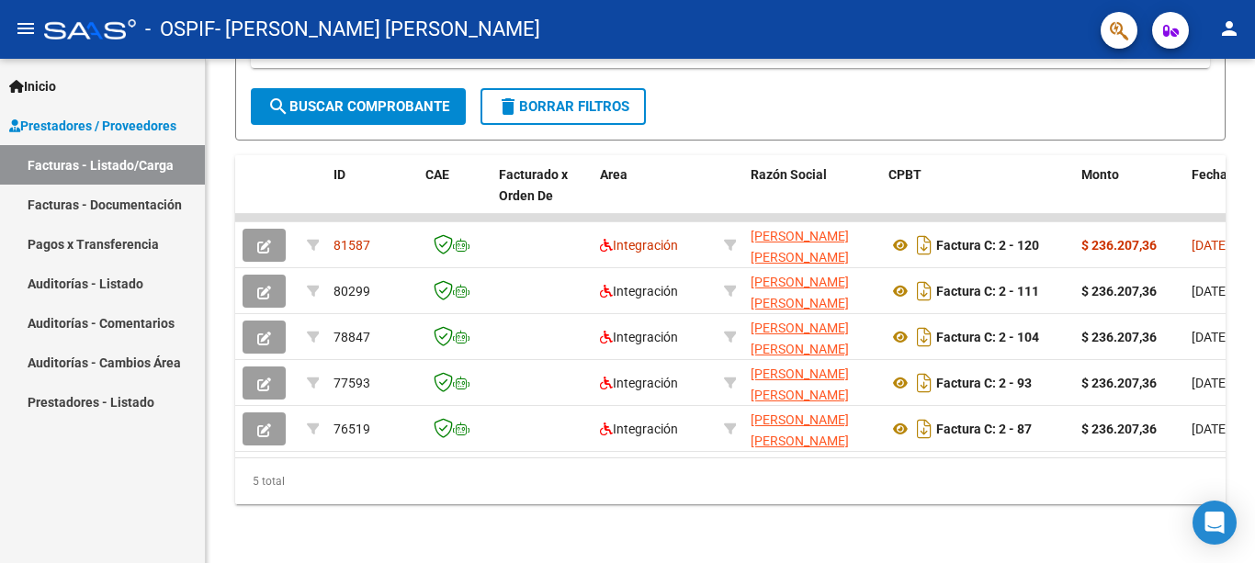
click at [152, 202] on link "Facturas - Documentación" at bounding box center [102, 204] width 205 height 39
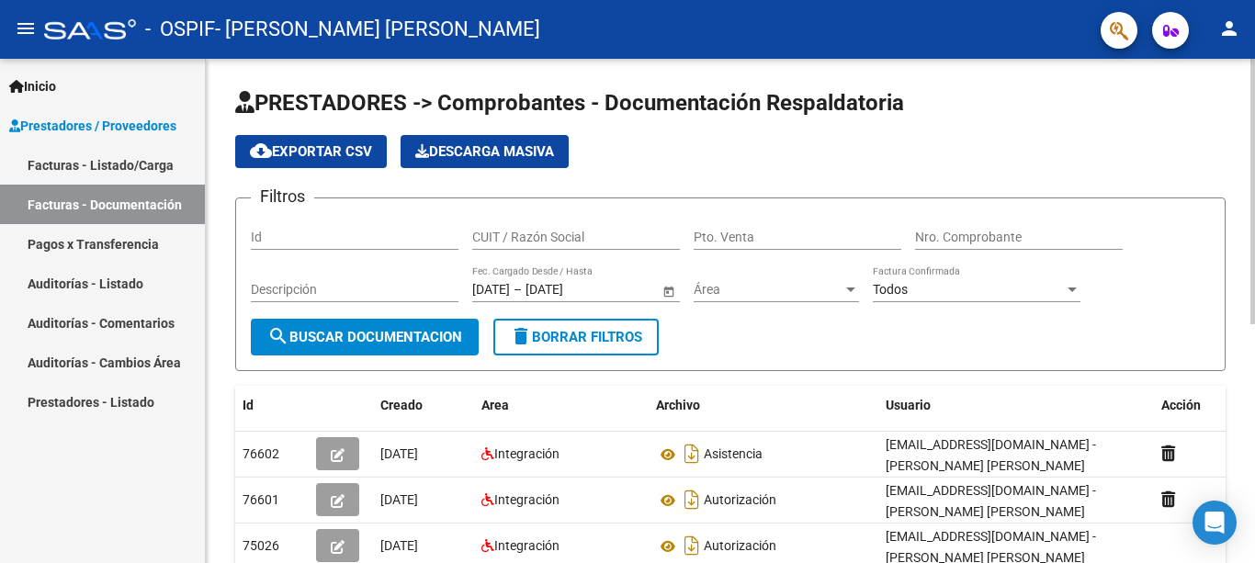
scroll to position [454, 0]
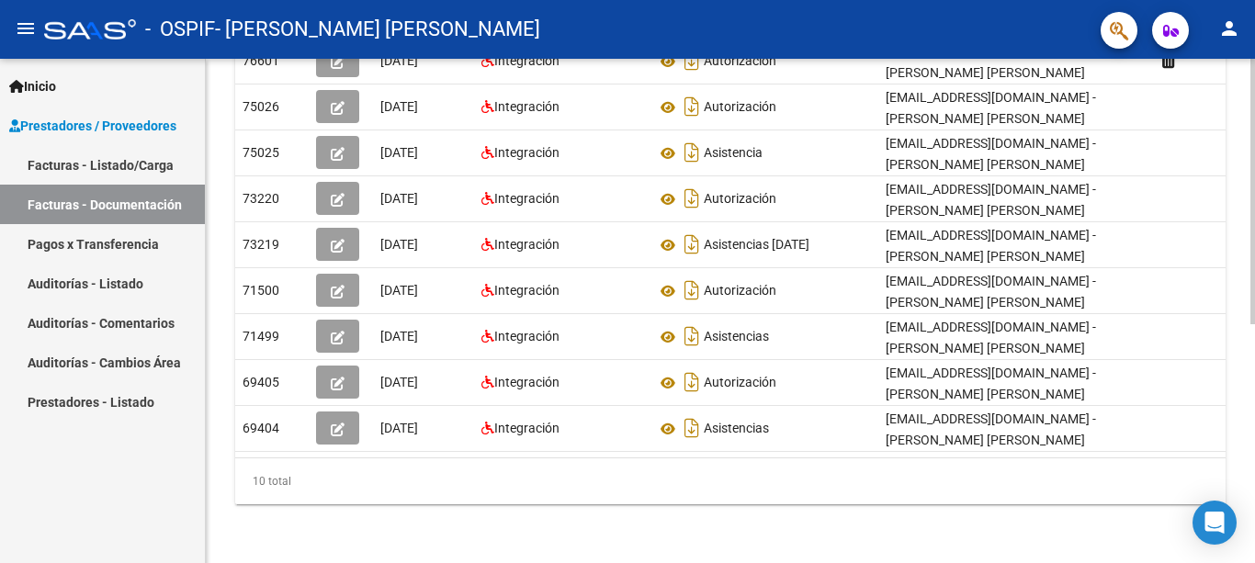
click at [1254, 472] on div at bounding box center [1252, 311] width 5 height 504
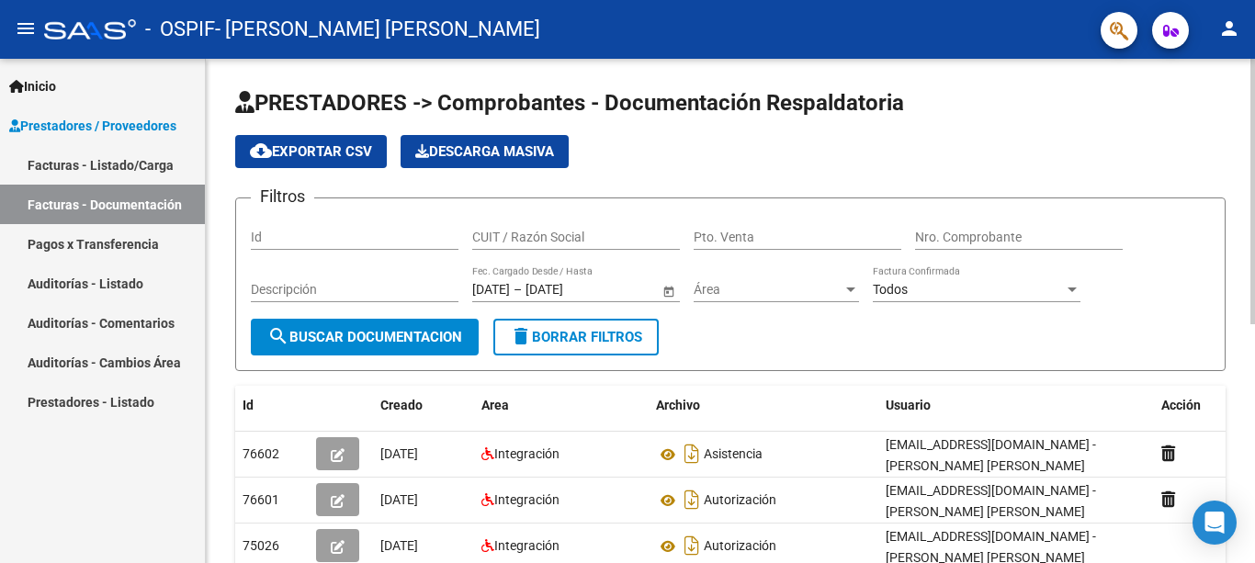
click at [1254, 246] on div at bounding box center [1252, 311] width 5 height 504
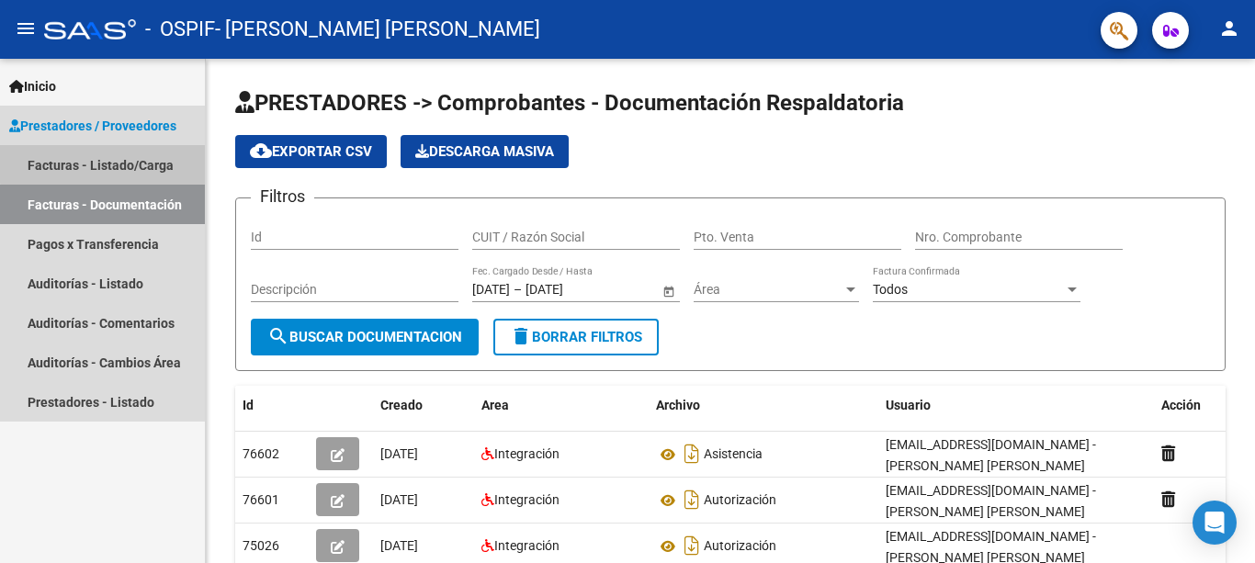
click at [111, 159] on link "Facturas - Listado/Carga" at bounding box center [102, 164] width 205 height 39
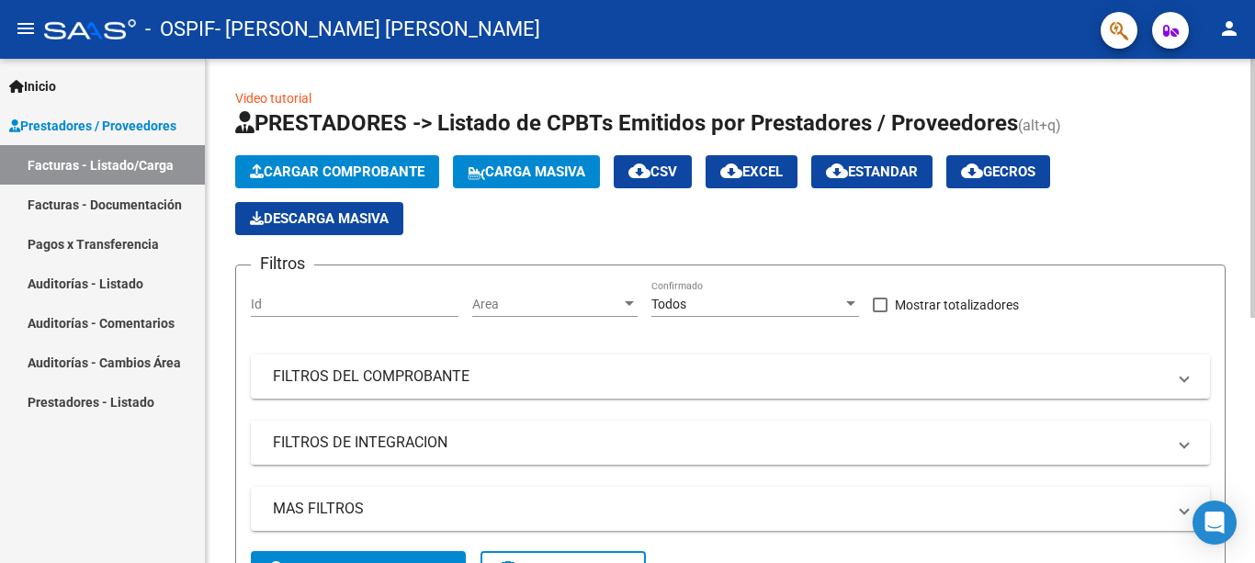
scroll to position [478, 0]
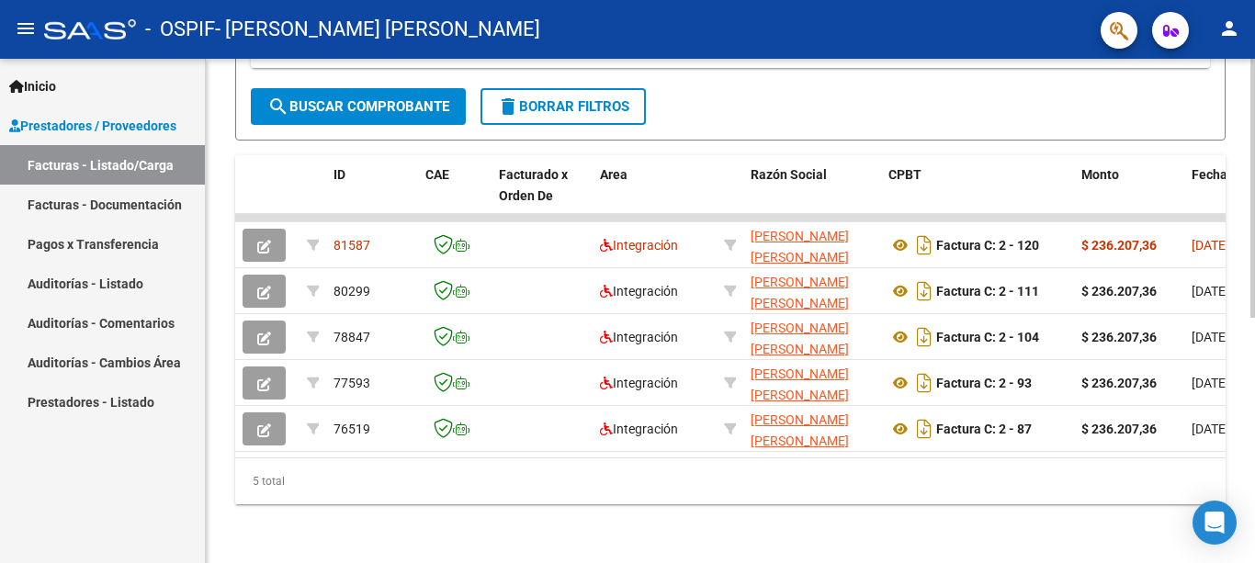
click at [1254, 484] on div at bounding box center [1252, 311] width 5 height 504
